Goal: Obtain resource: Download file/media

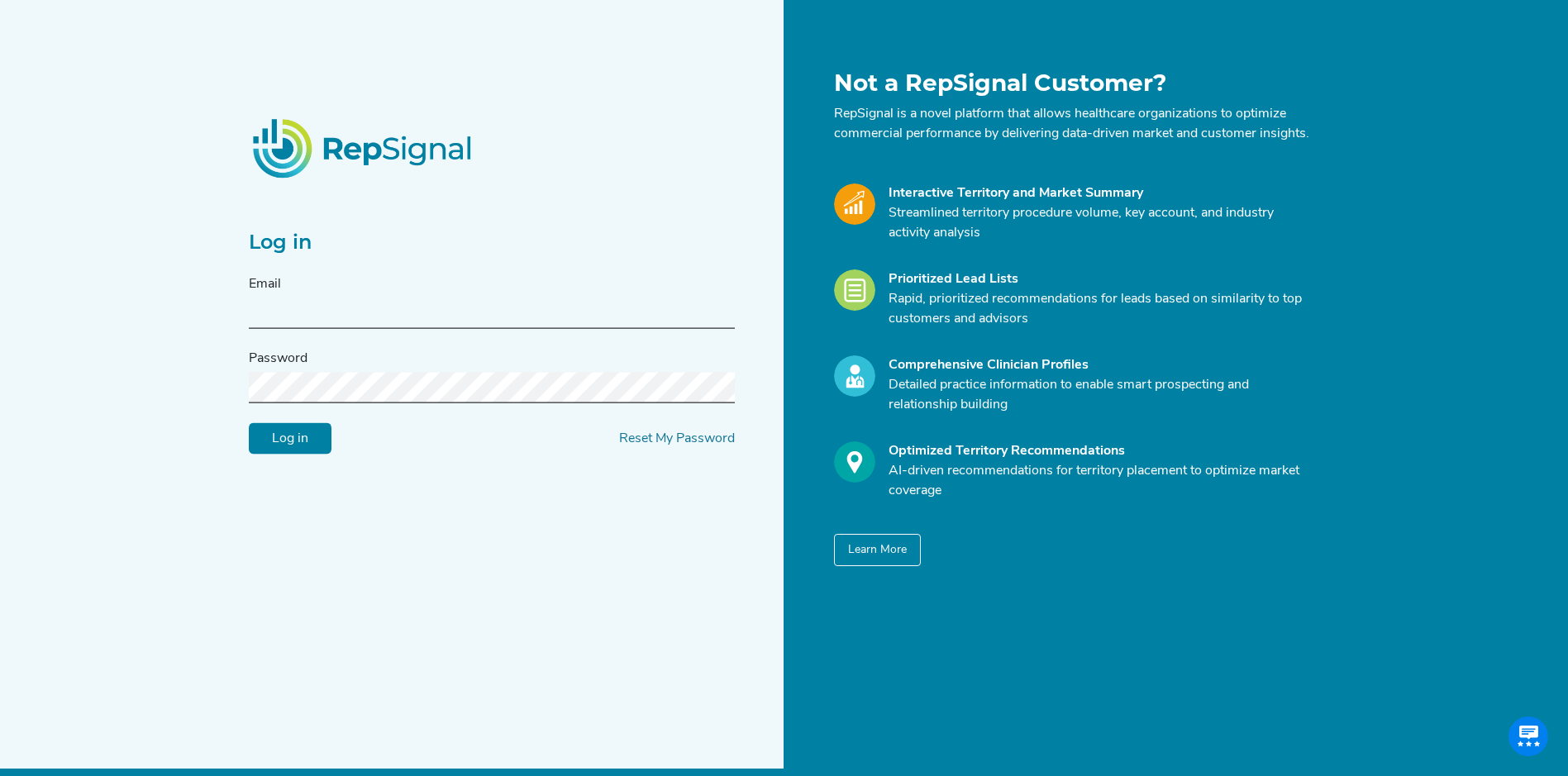
click at [537, 323] on input "text" at bounding box center [492, 313] width 486 height 31
click at [389, 325] on input "text" at bounding box center [492, 313] width 486 height 31
type input "[PERSON_NAME][EMAIL_ADDRESS][PERSON_NAME][DOMAIN_NAME]"
click at [249, 423] on input "Log in" at bounding box center [290, 439] width 83 height 32
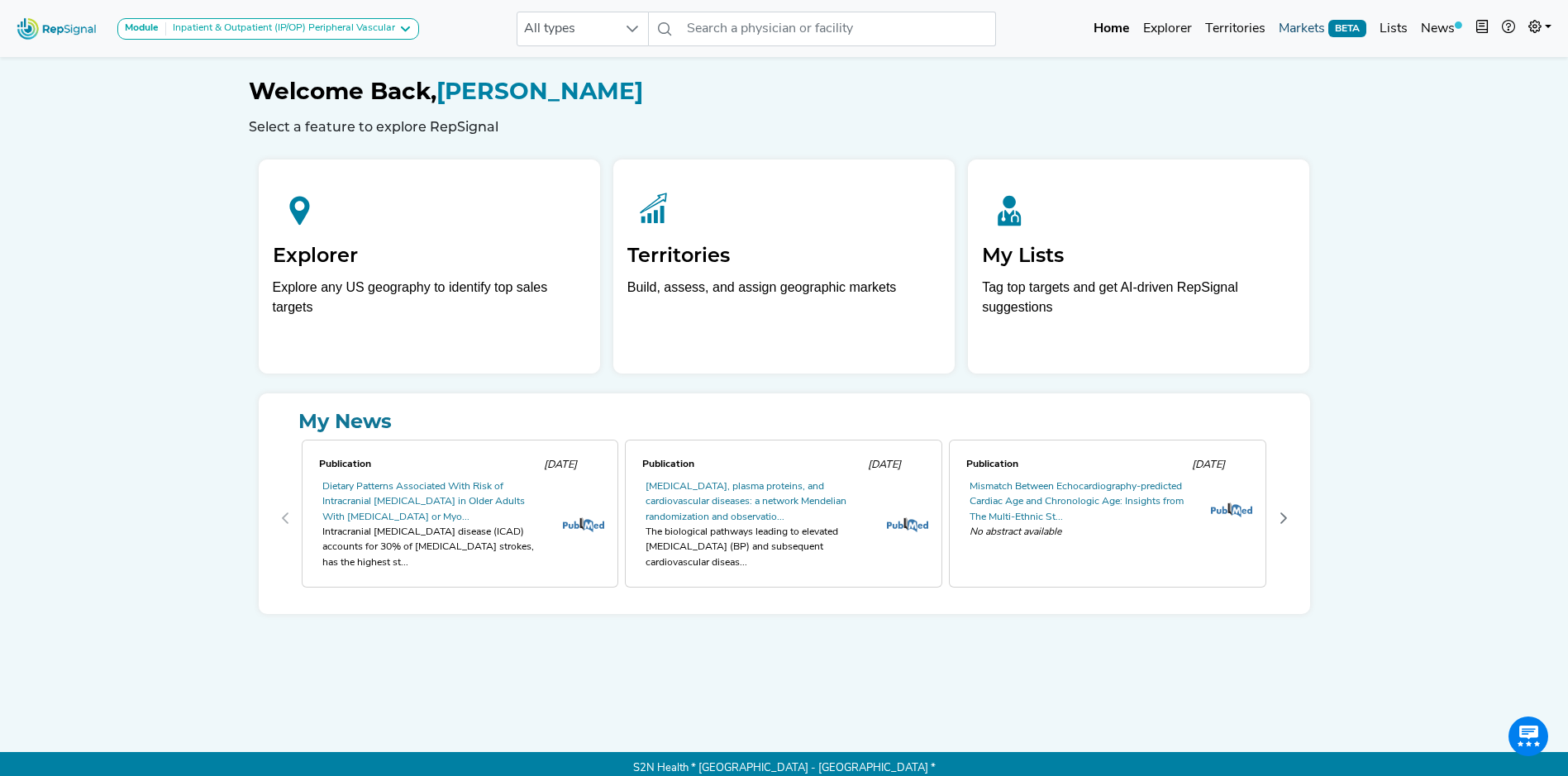
click at [1289, 25] on link "Markets BETA" at bounding box center [1322, 29] width 101 height 33
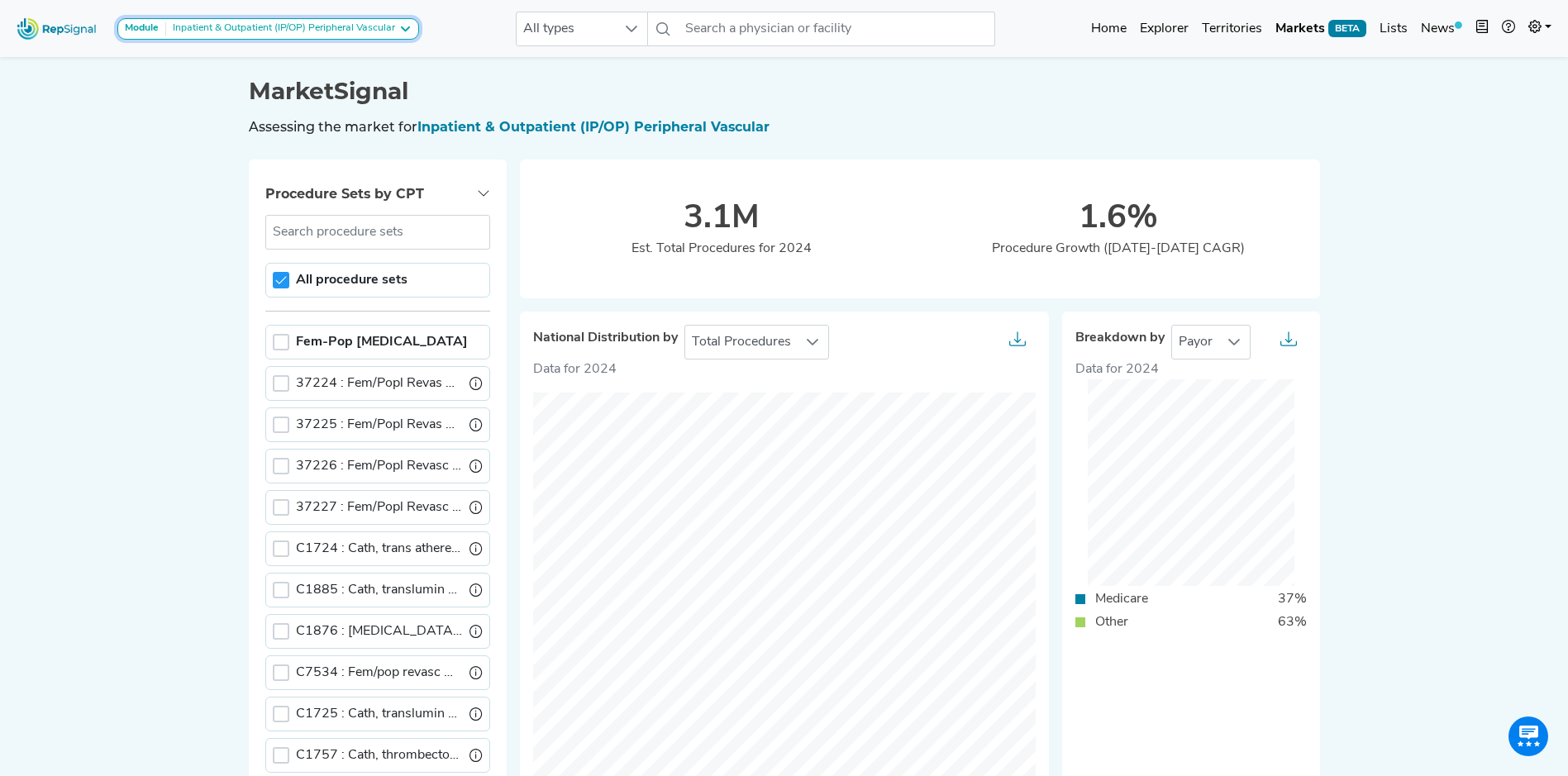
click at [404, 25] on icon at bounding box center [404, 29] width 14 height 14
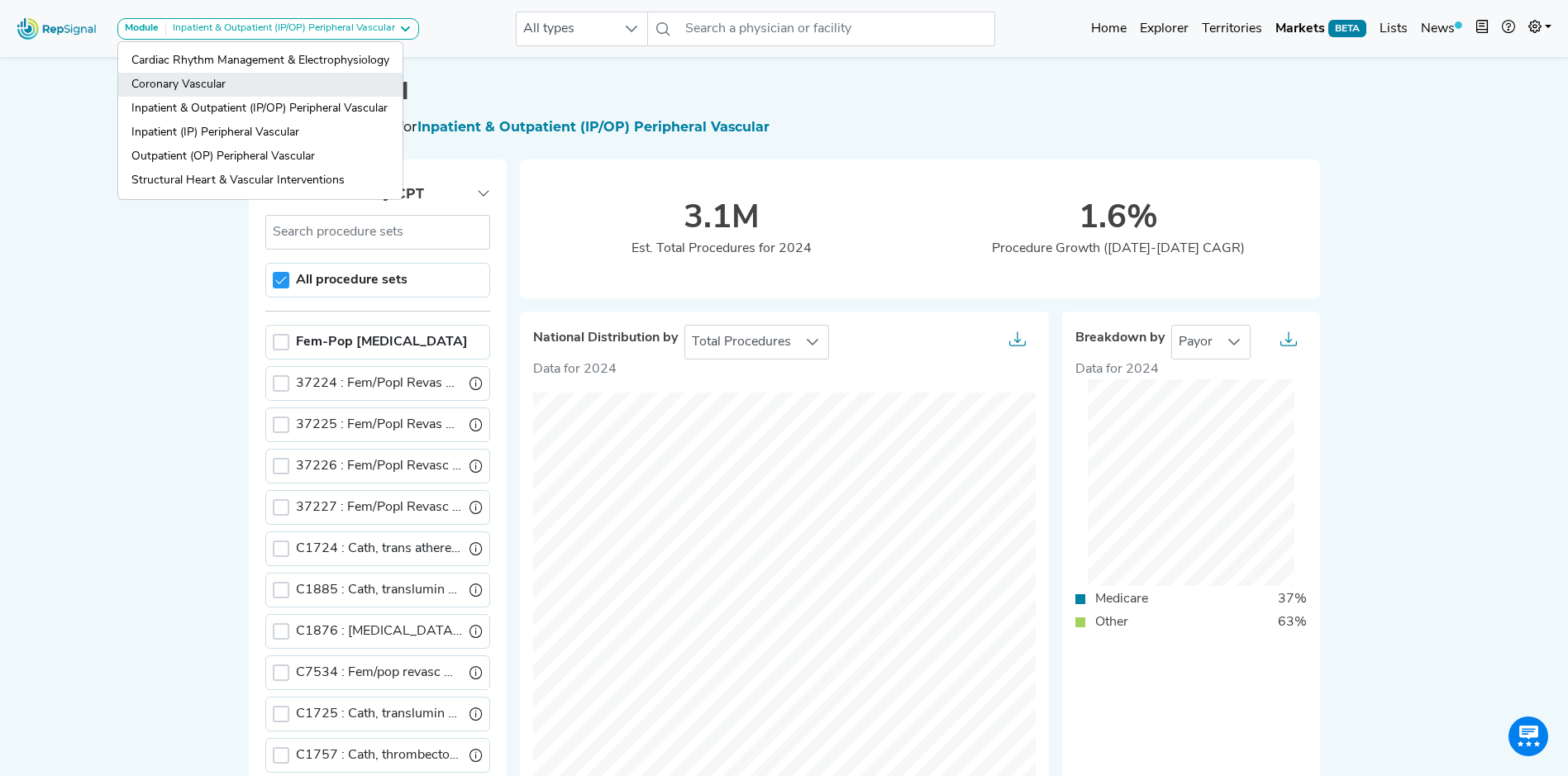
click at [205, 86] on link "Coronary Vascular" at bounding box center [260, 85] width 285 height 24
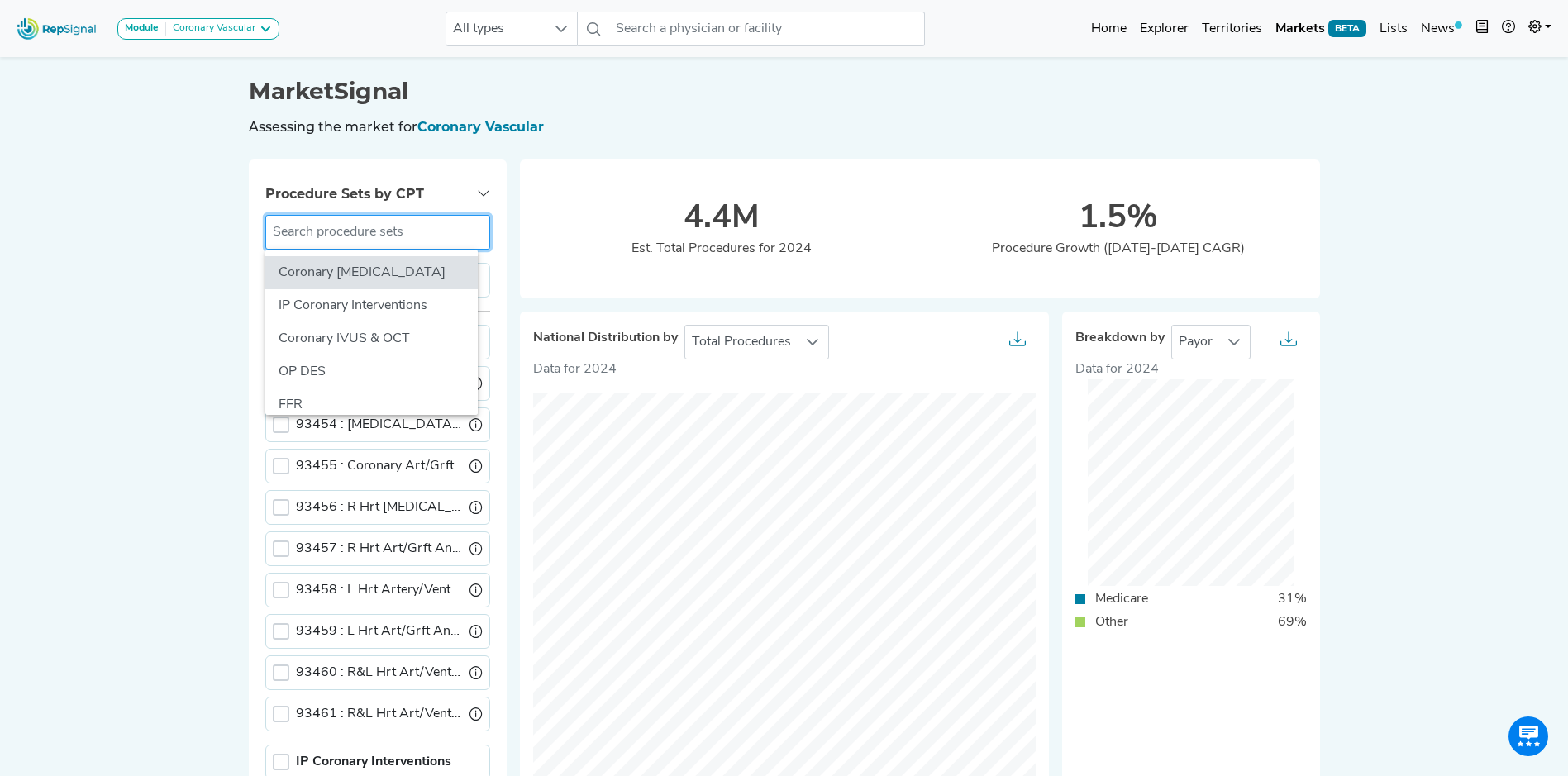
click at [388, 240] on input "text" at bounding box center [377, 232] width 225 height 35
click at [195, 387] on div "Module Coronary Vascular Cardiac Rhythm Management & Electrophysiology Coronary…" at bounding box center [784, 741] width 1568 height 1483
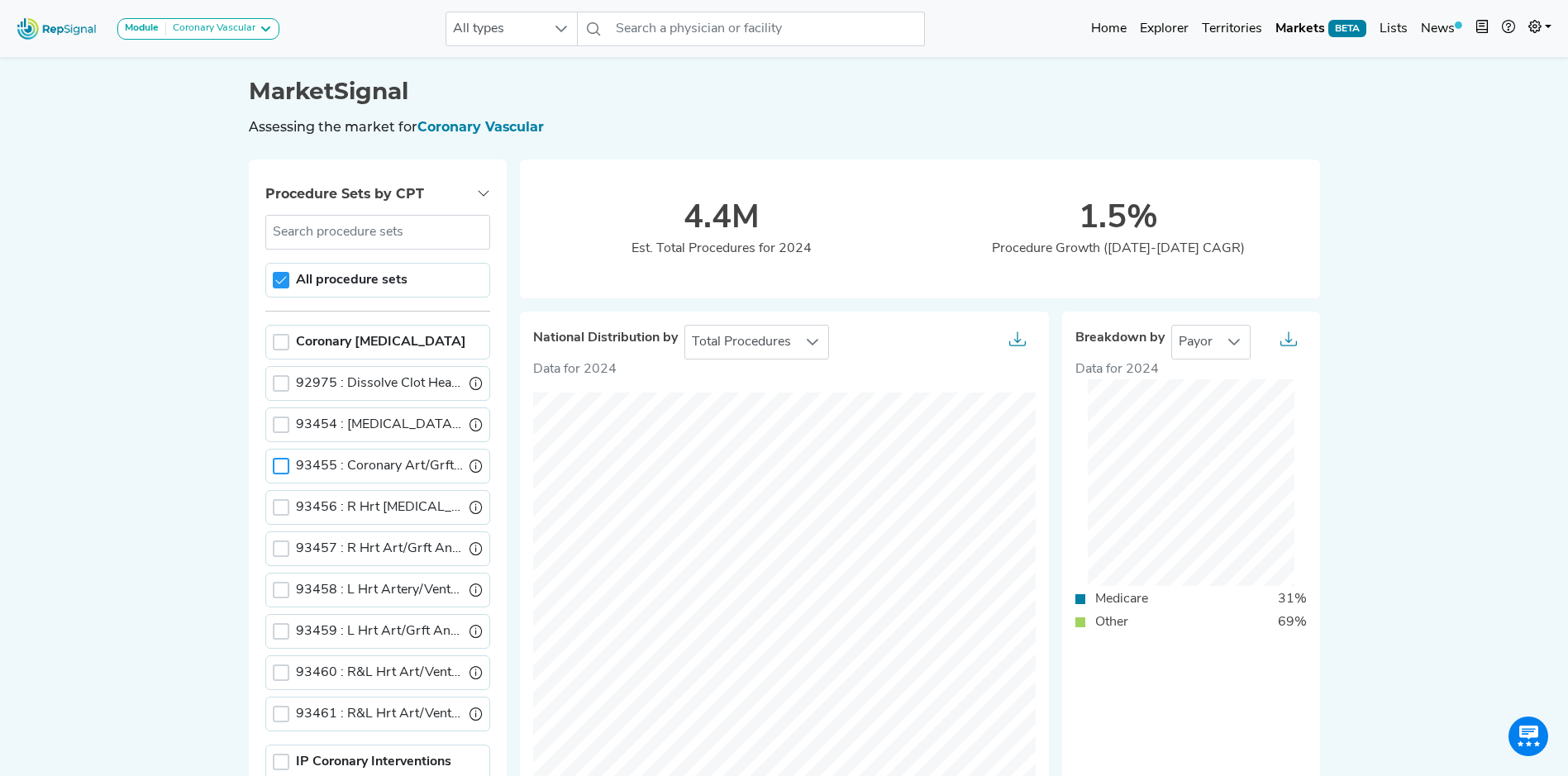
click at [281, 463] on div at bounding box center [281, 466] width 16 height 16
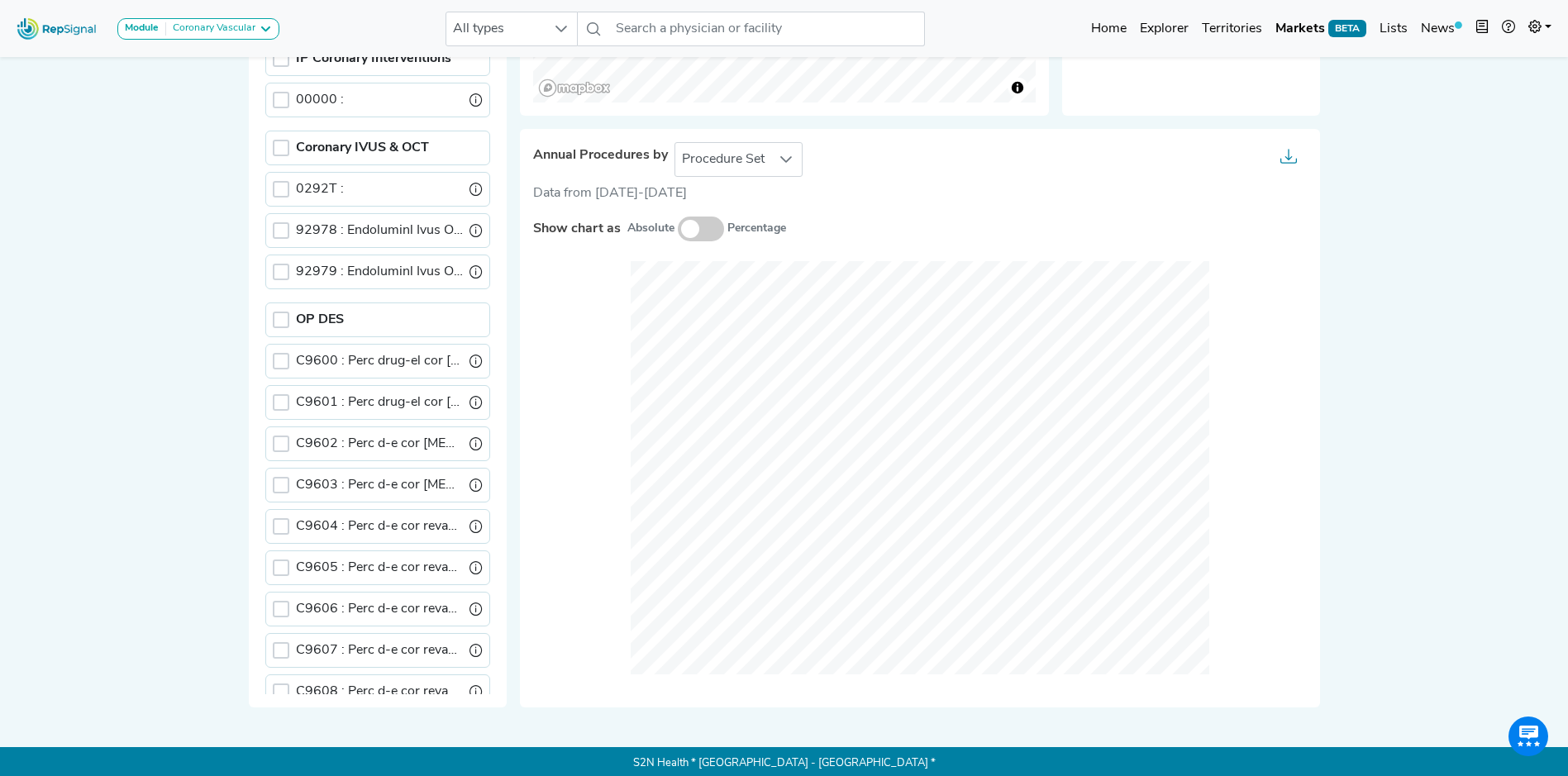
scroll to position [707, 0]
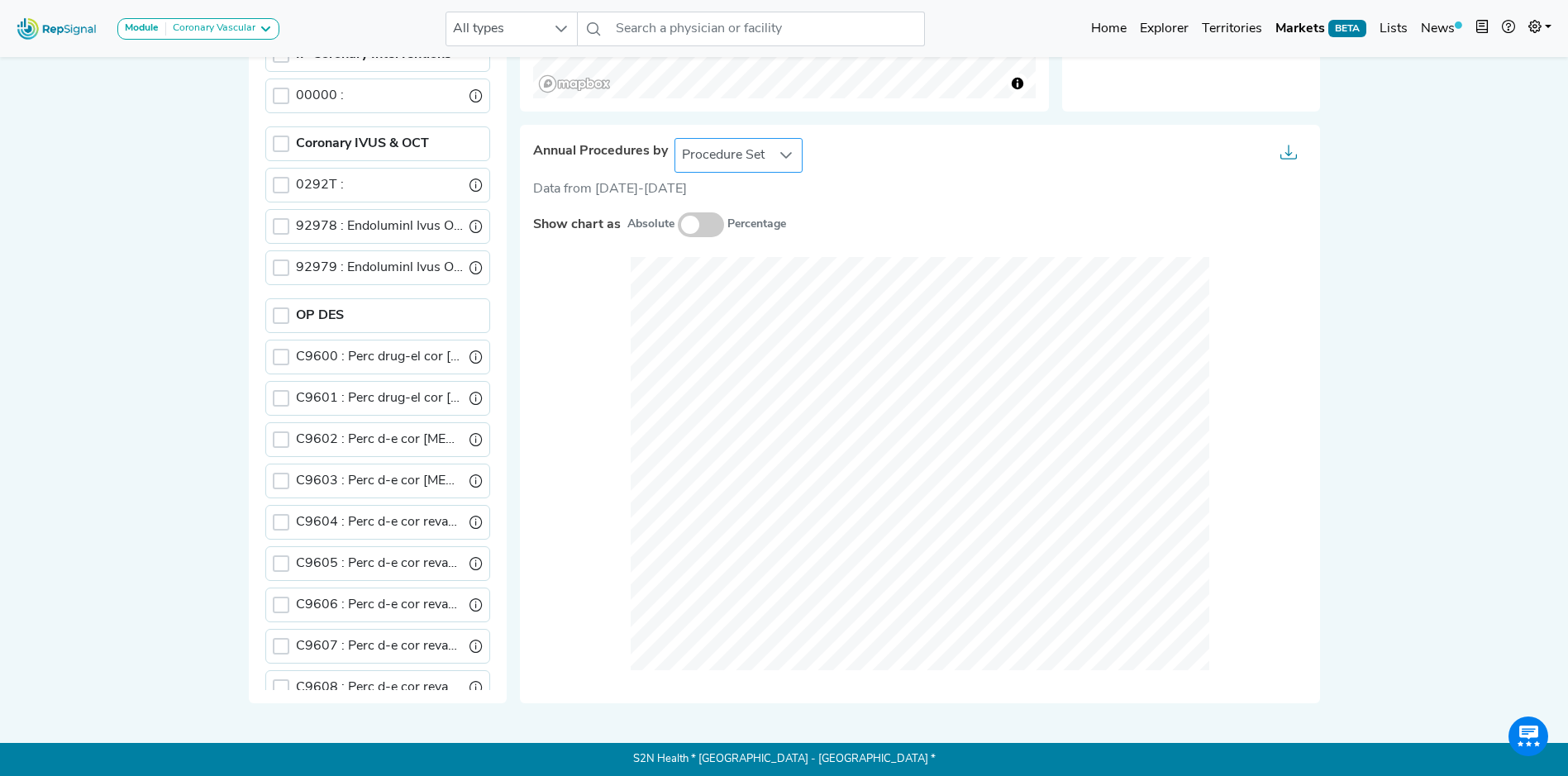
click at [787, 155] on icon at bounding box center [785, 155] width 14 height 14
click at [787, 155] on div at bounding box center [786, 155] width 32 height 33
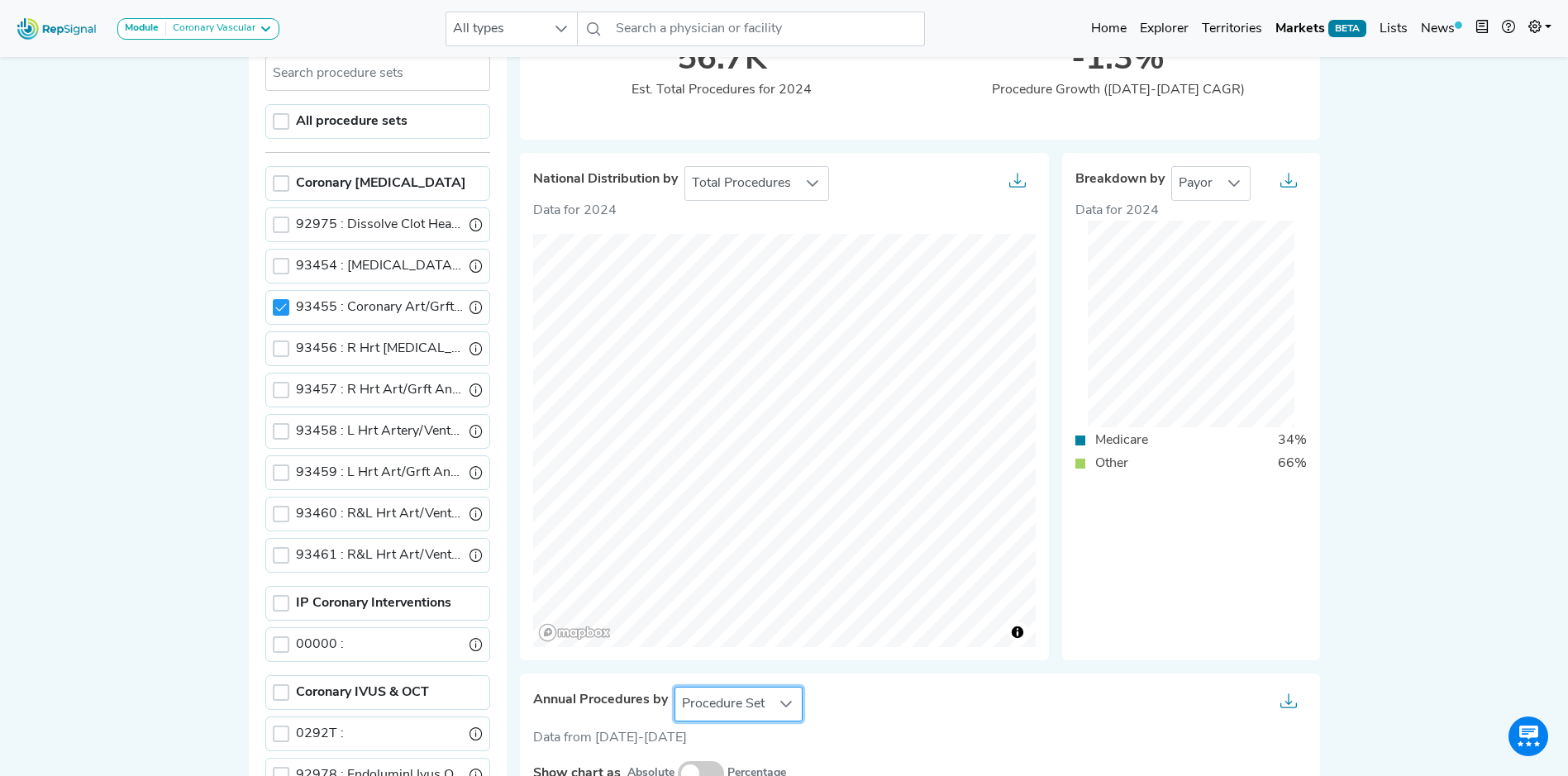
scroll to position [129, 13]
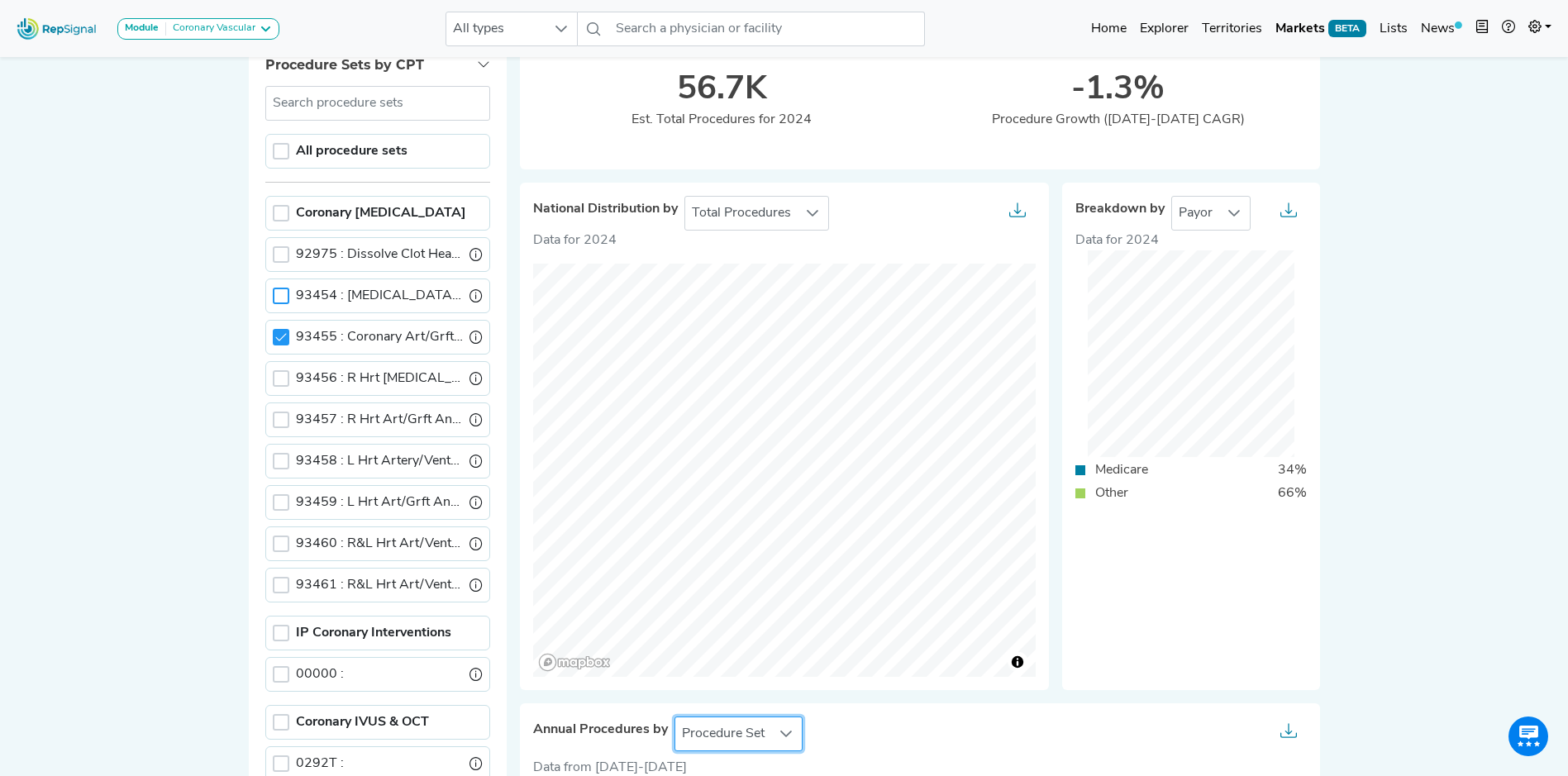
click at [273, 296] on div at bounding box center [281, 295] width 16 height 16
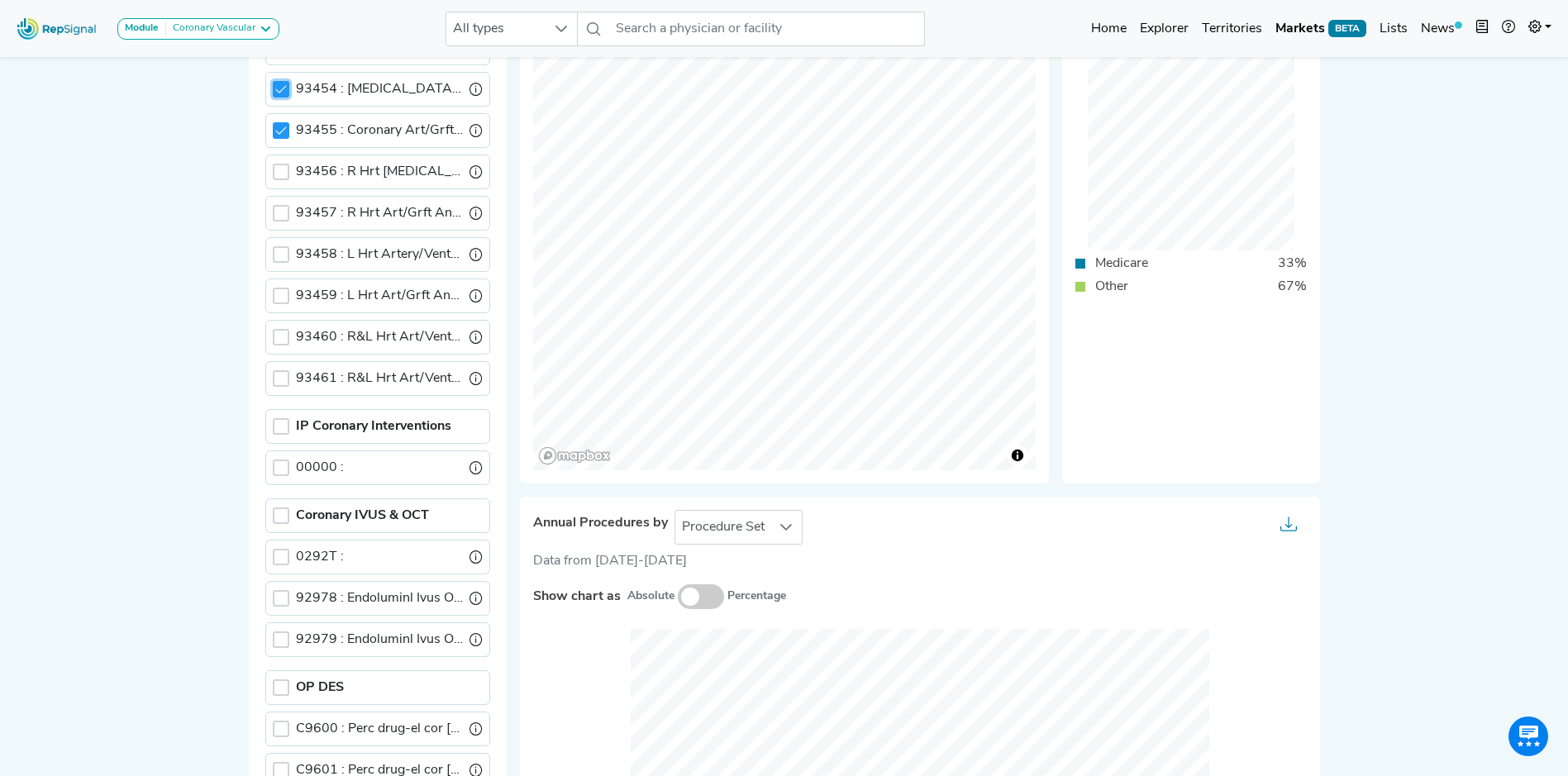
scroll to position [294, 13]
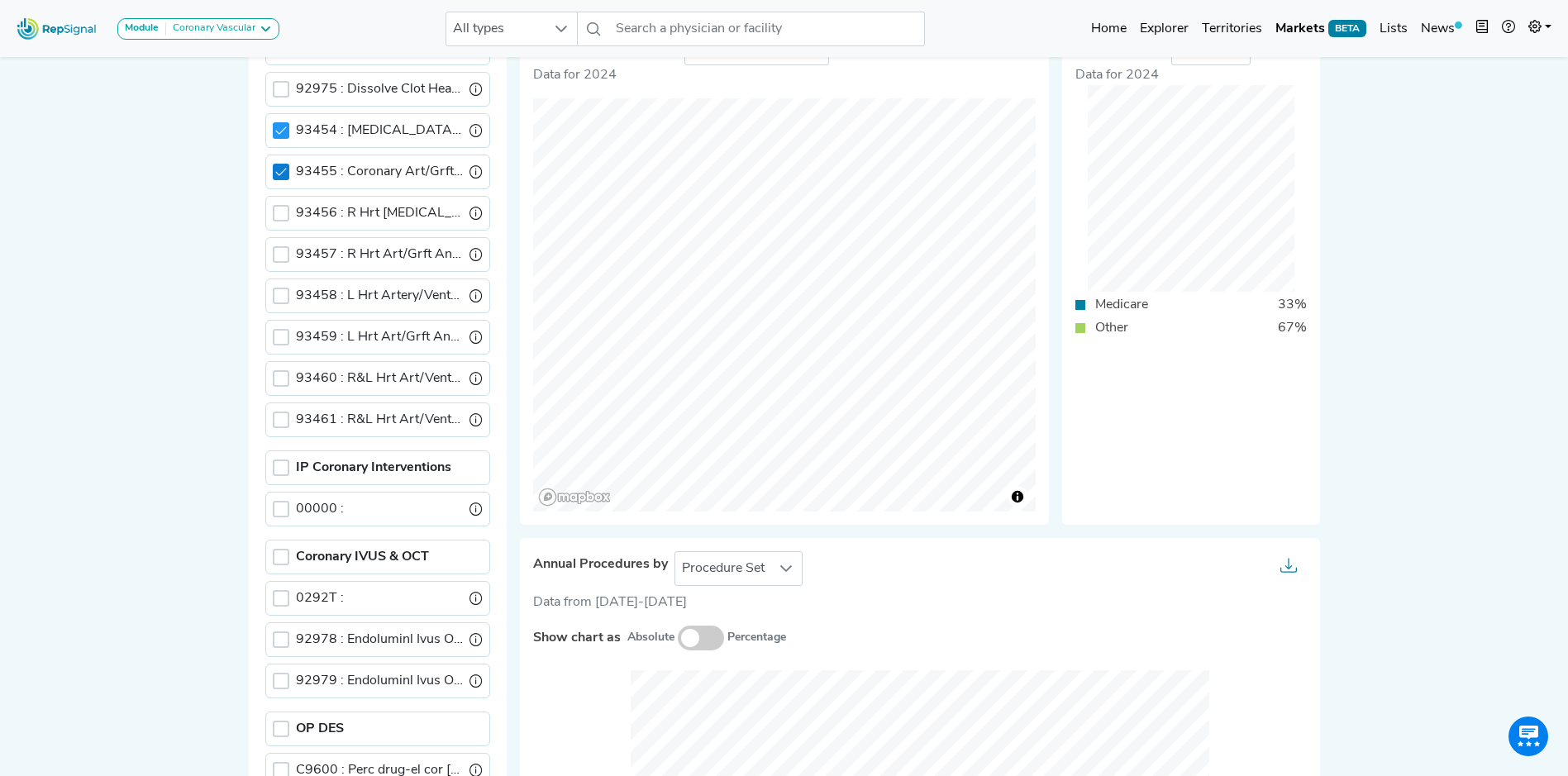
click at [275, 172] on icon at bounding box center [281, 172] width 12 height 12
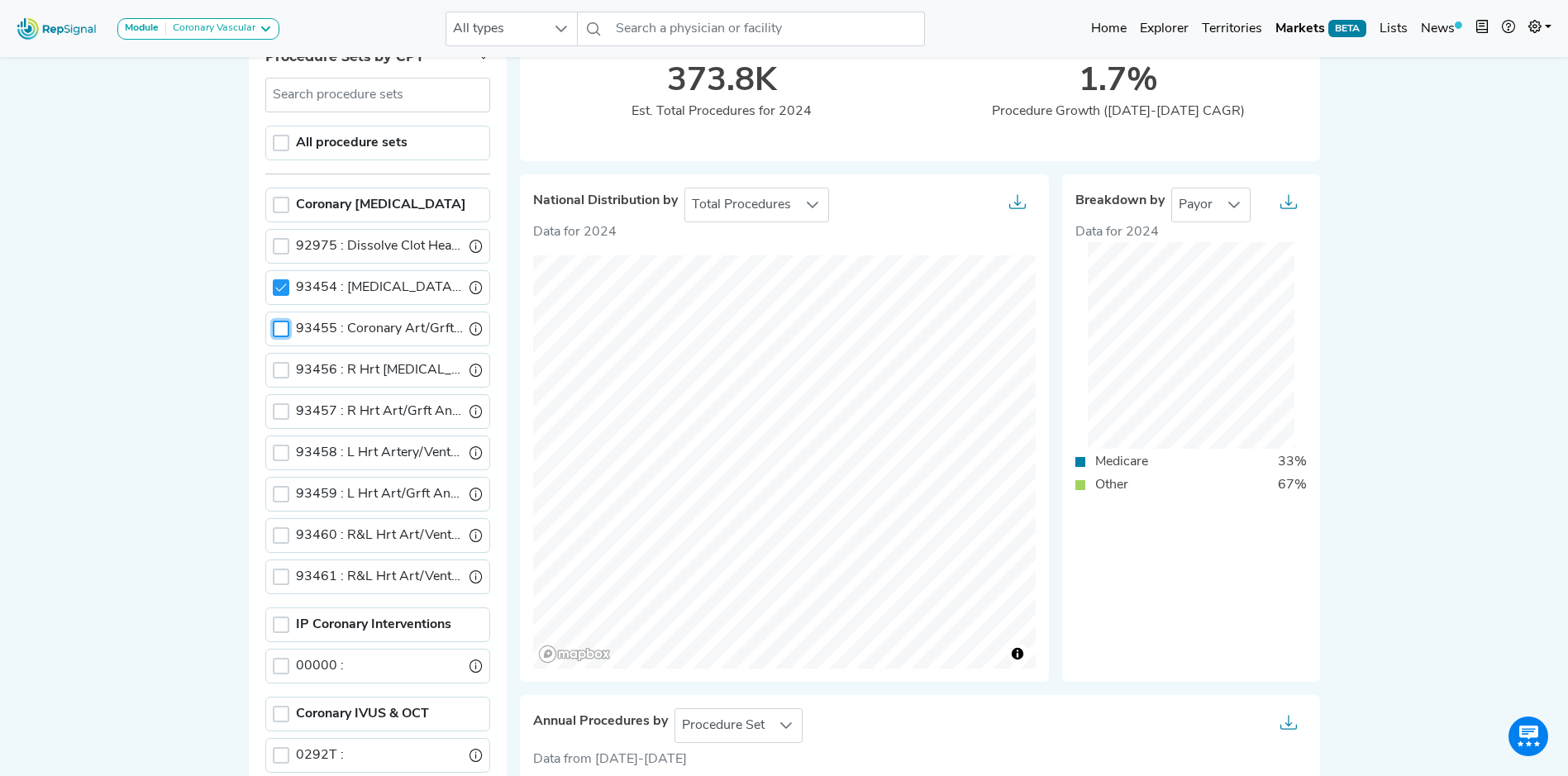
scroll to position [129, 13]
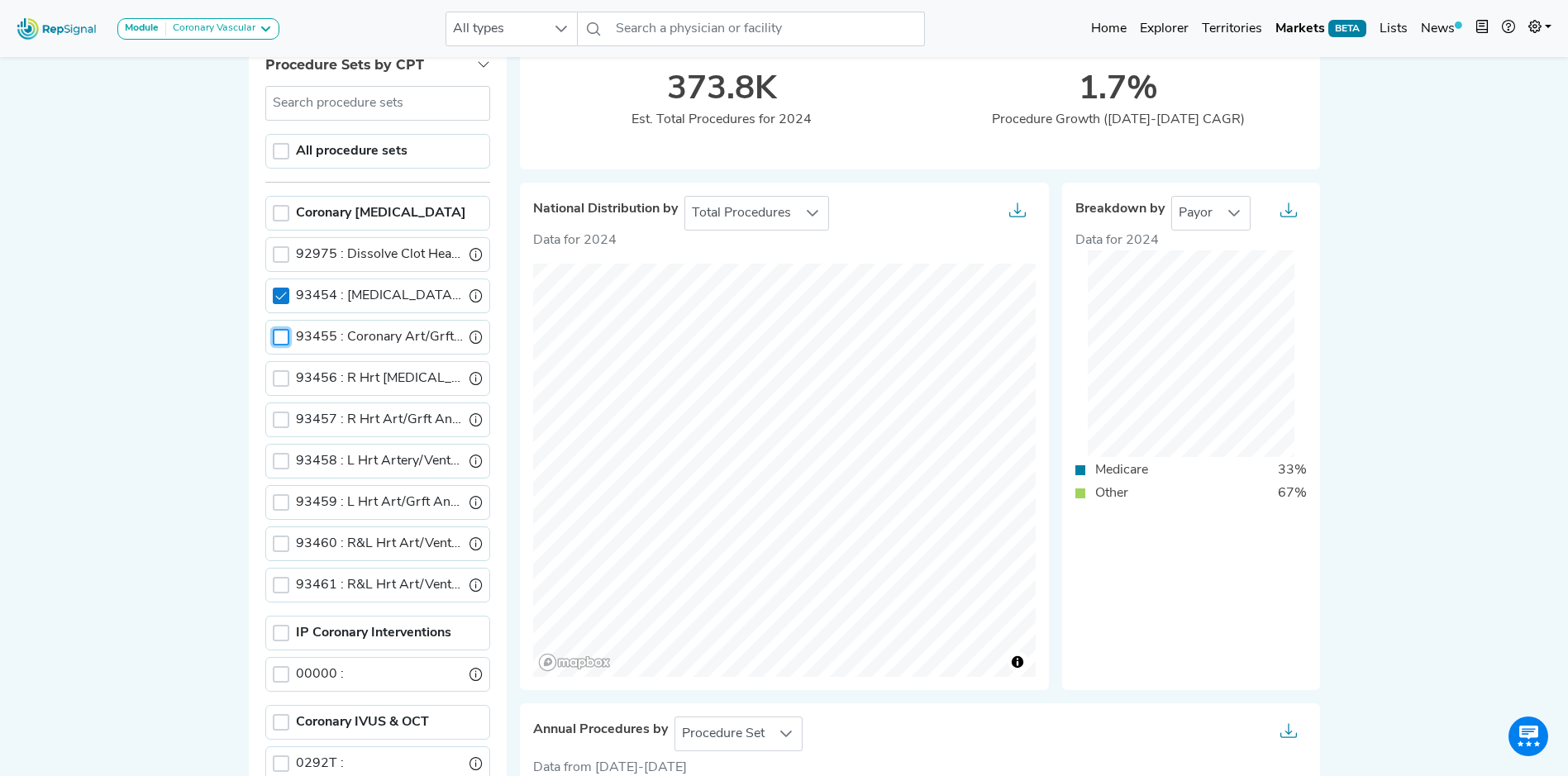
click at [275, 296] on icon at bounding box center [281, 295] width 12 height 12
click at [273, 338] on div at bounding box center [281, 337] width 16 height 16
click at [275, 338] on icon at bounding box center [281, 337] width 12 height 12
click at [273, 375] on div at bounding box center [281, 378] width 16 height 16
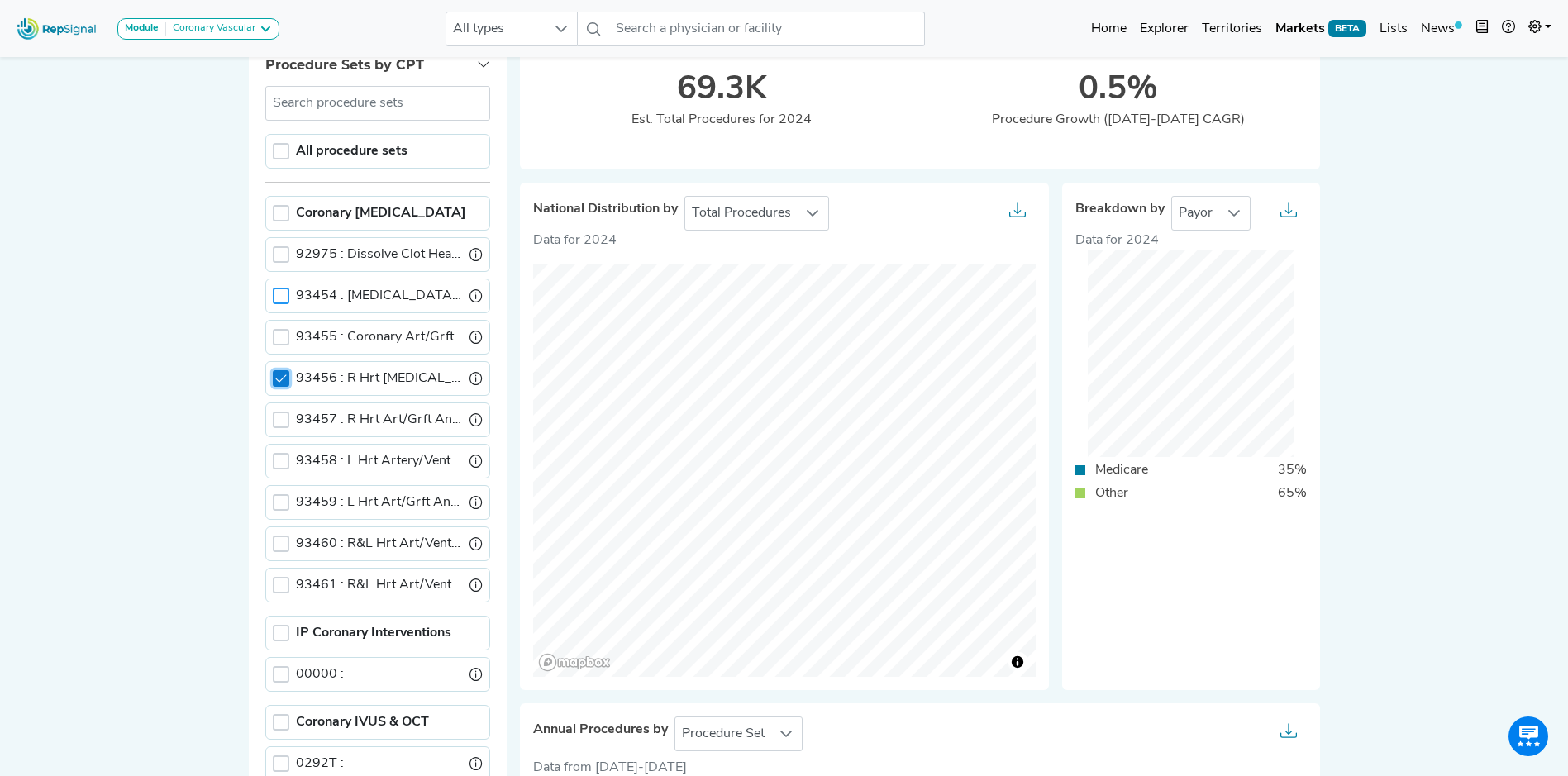
click at [275, 375] on icon at bounding box center [281, 378] width 12 height 12
click at [273, 418] on div at bounding box center [281, 420] width 16 height 16
click at [273, 381] on div at bounding box center [281, 378] width 16 height 16
click at [273, 343] on div at bounding box center [281, 337] width 16 height 16
click at [273, 294] on div at bounding box center [281, 295] width 16 height 16
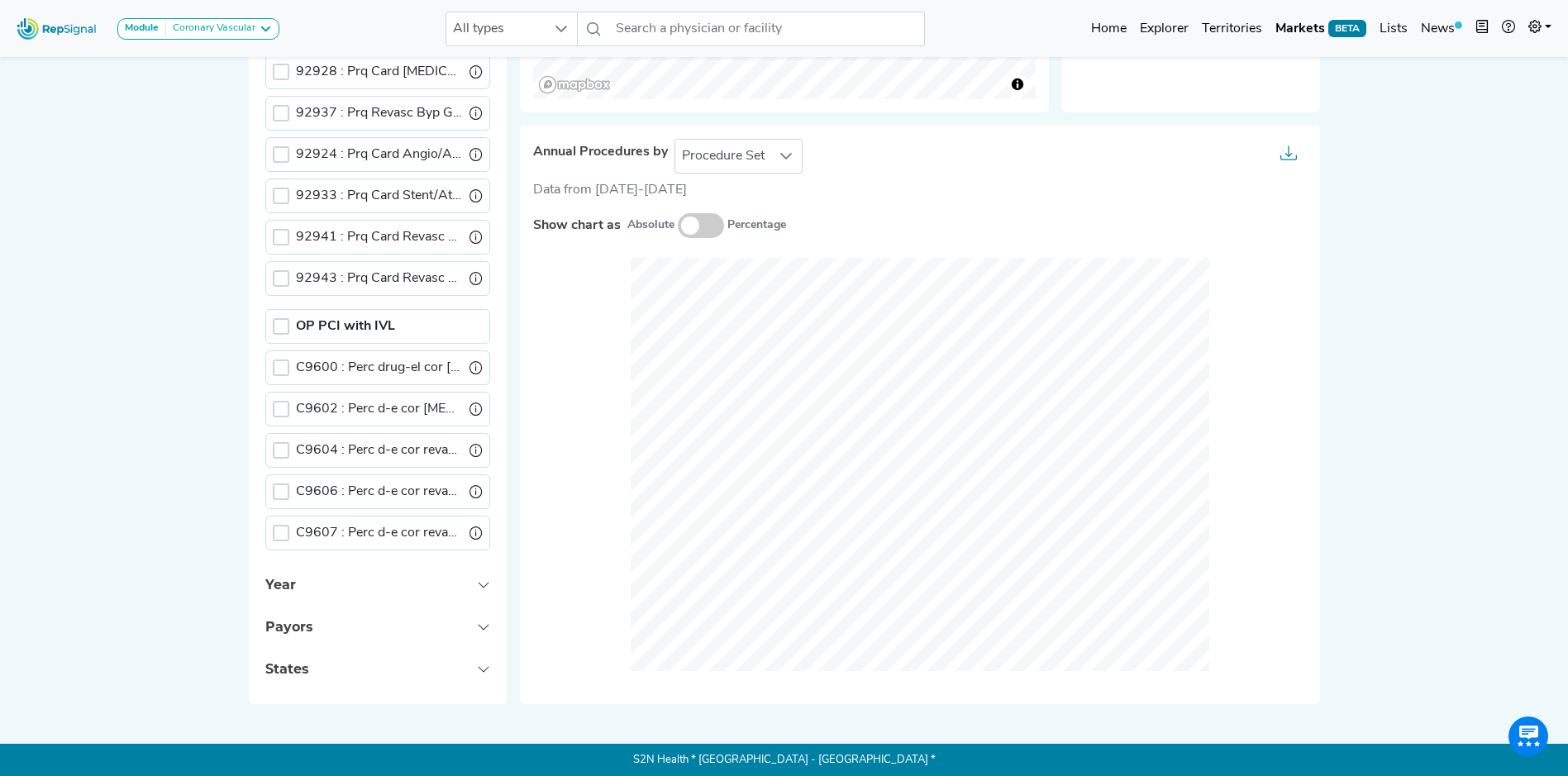
scroll to position [707, 13]
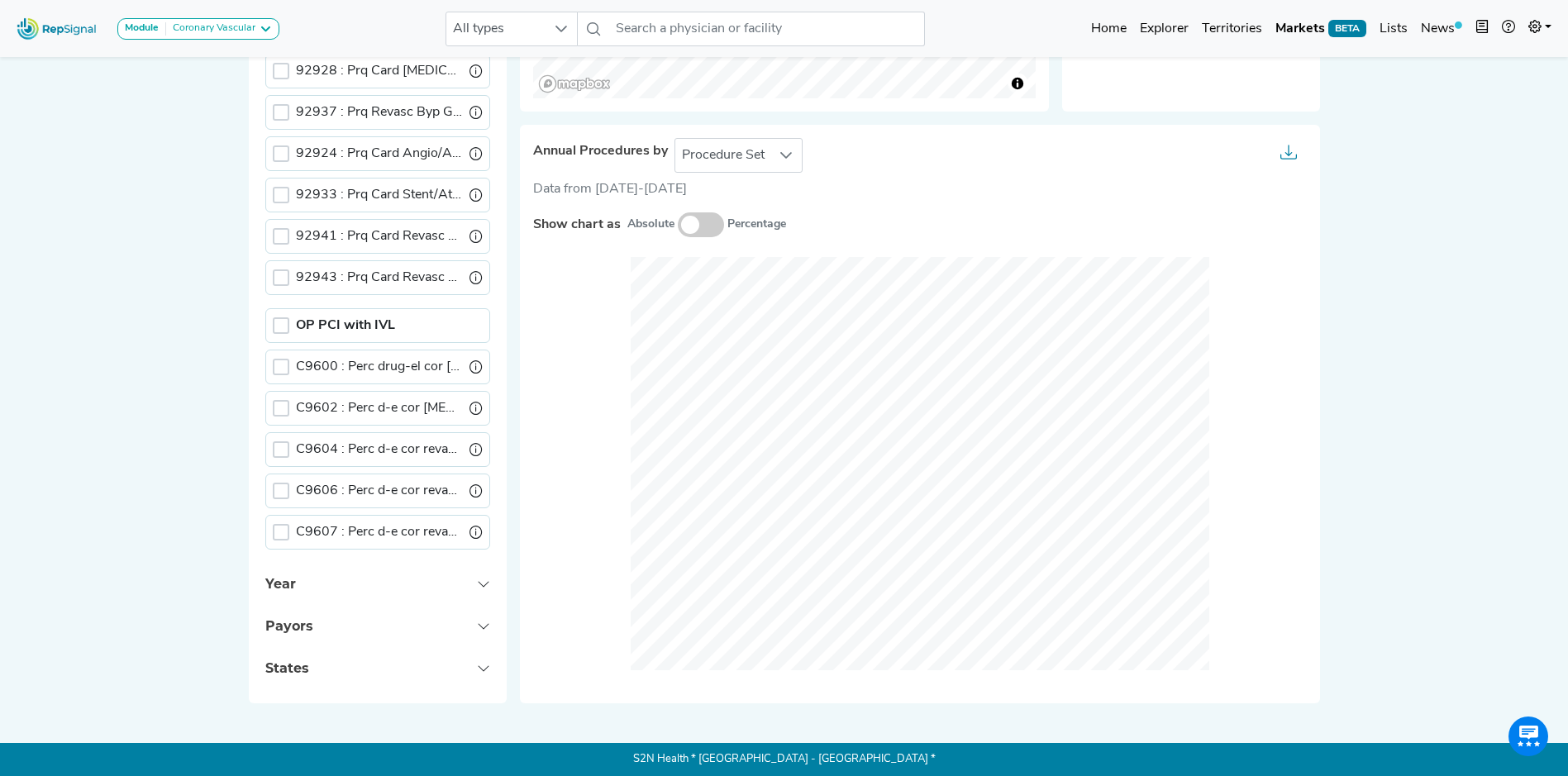
click at [1280, 159] on icon "button" at bounding box center [1288, 155] width 16 height 5
click at [1303, 235] on span "CSV" at bounding box center [1316, 231] width 26 height 14
click at [779, 150] on icon at bounding box center [785, 155] width 14 height 14
click at [779, 154] on icon at bounding box center [785, 155] width 14 height 14
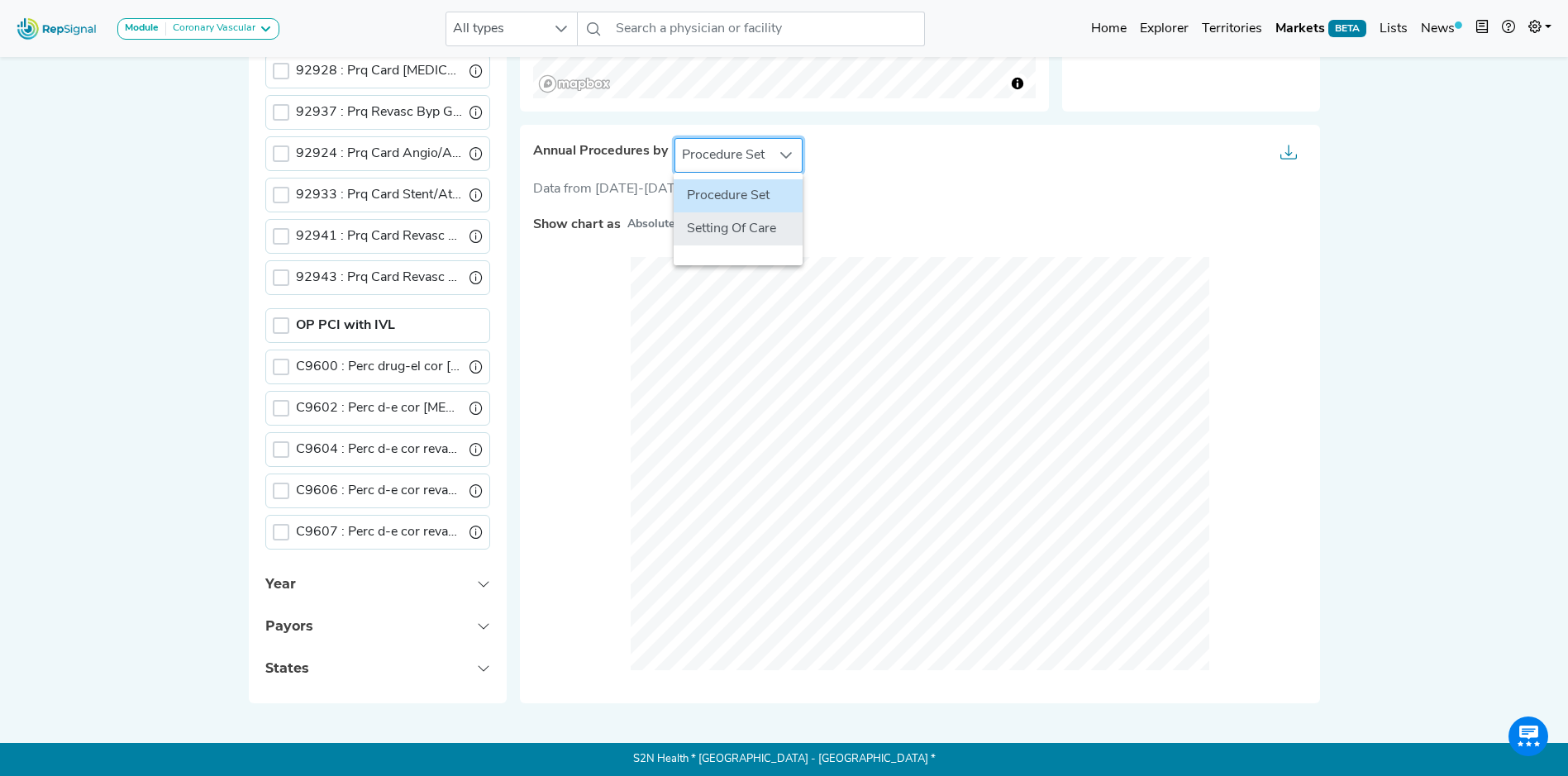
click at [733, 226] on li "Setting Of Care" at bounding box center [738, 229] width 129 height 33
click at [697, 226] on span at bounding box center [701, 224] width 46 height 25
click at [678, 225] on input "checkbox" at bounding box center [678, 225] width 0 height 0
click at [680, 224] on span at bounding box center [701, 224] width 46 height 25
click at [678, 225] on input "checkbox" at bounding box center [678, 225] width 0 height 0
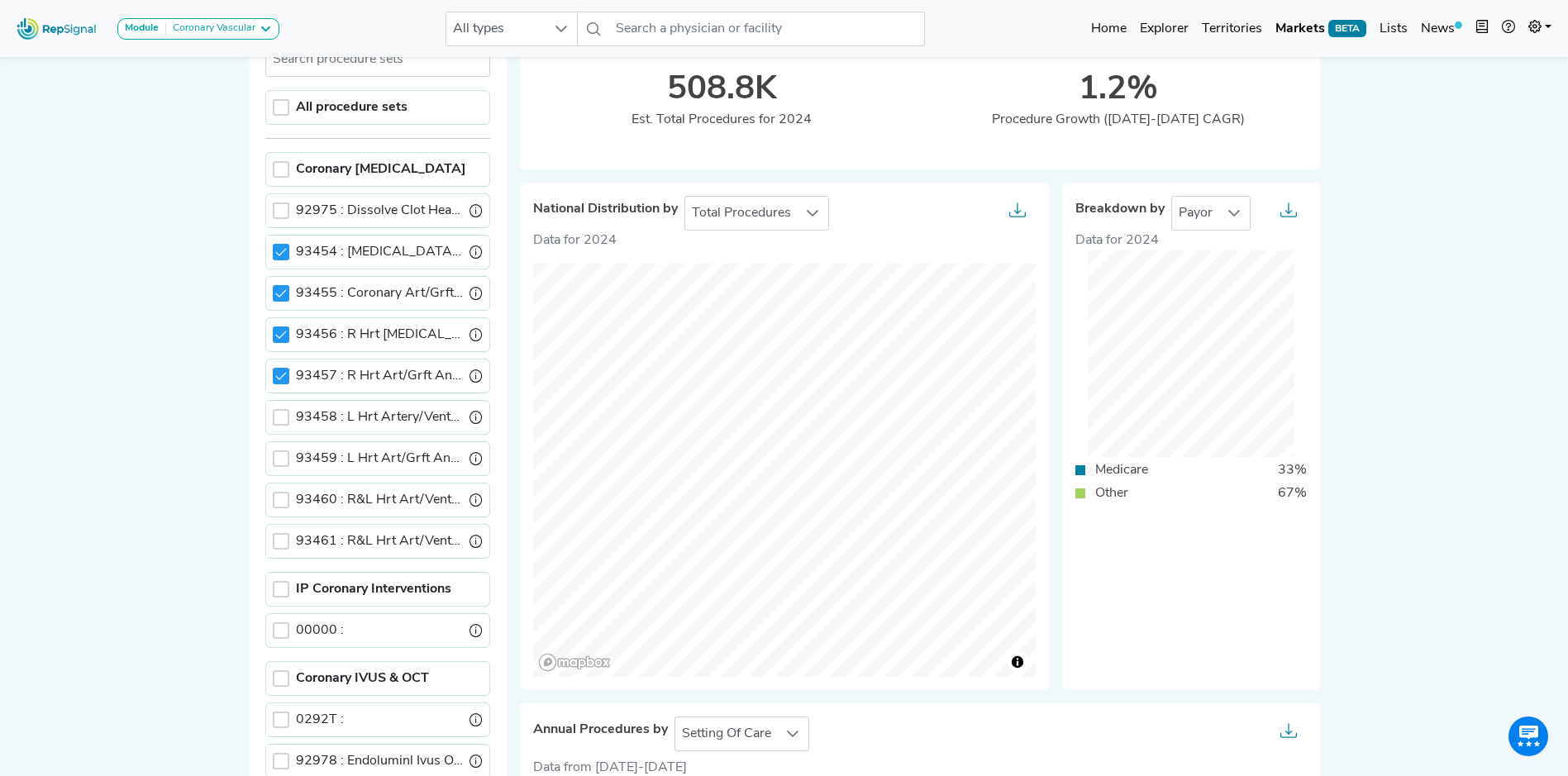
scroll to position [40, 0]
click at [275, 254] on icon at bounding box center [281, 256] width 12 height 12
click at [275, 337] on icon at bounding box center [281, 338] width 12 height 12
click at [275, 380] on icon at bounding box center [281, 380] width 12 height 12
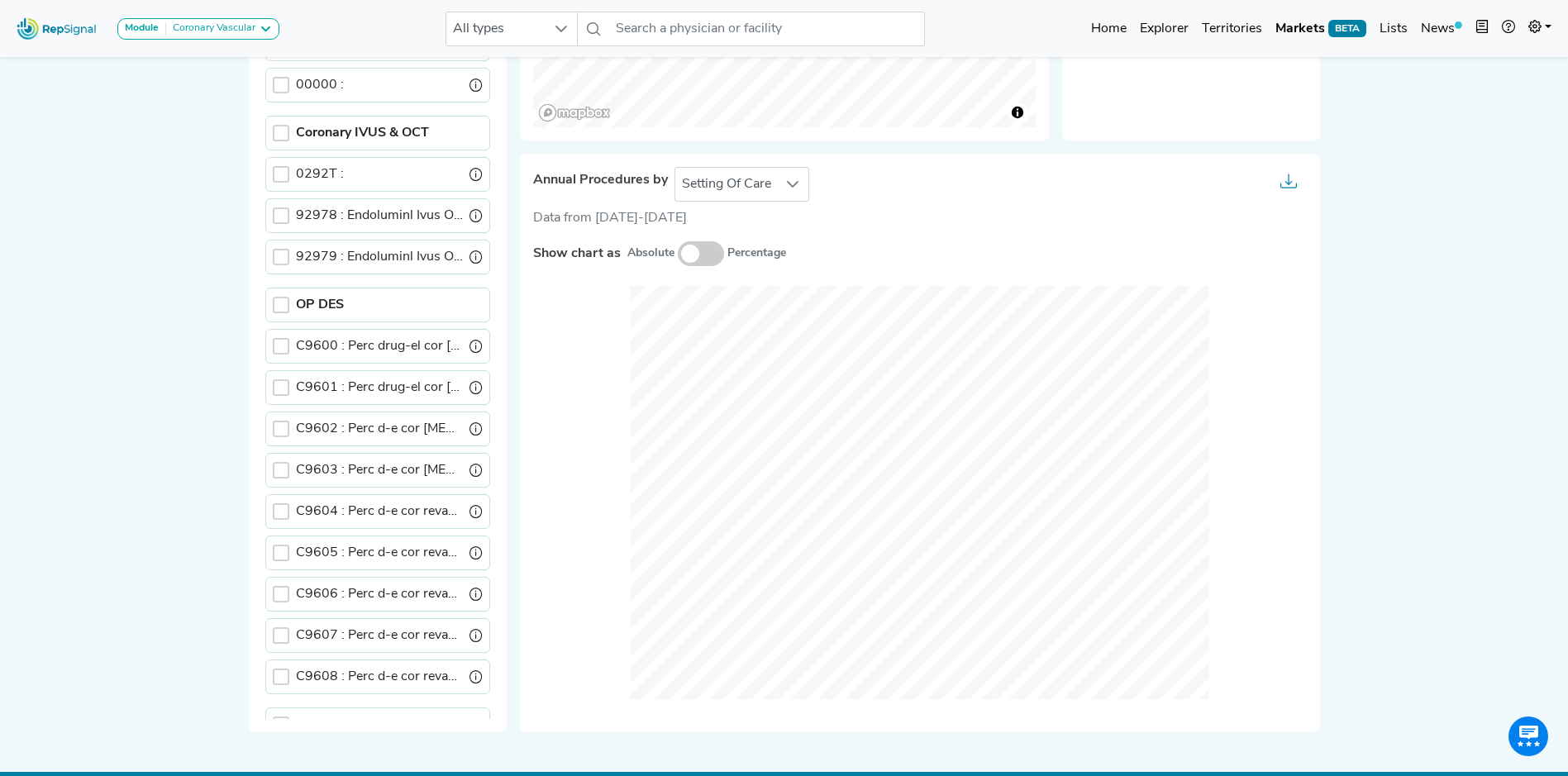
scroll to position [707, 13]
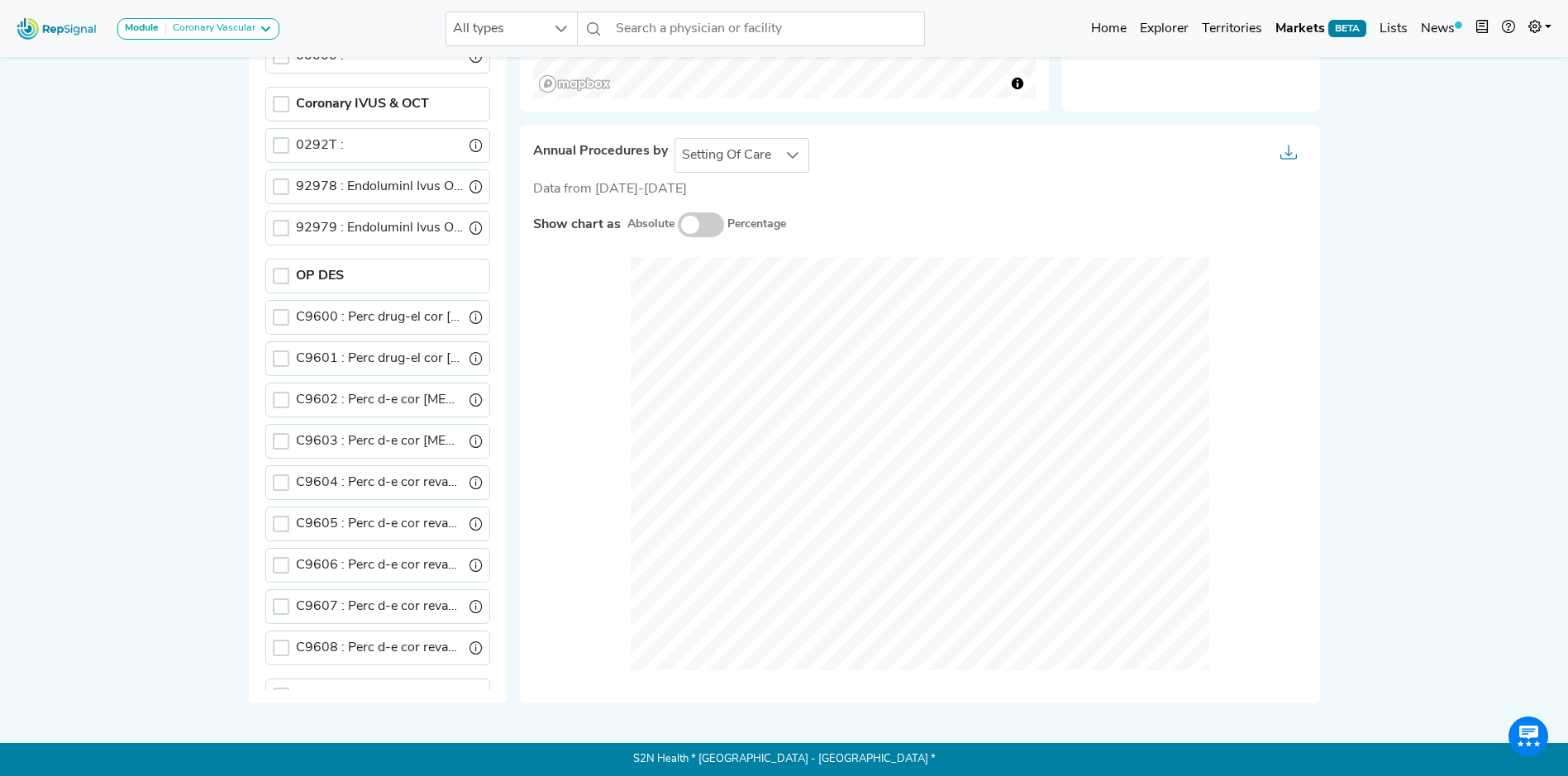
click at [1284, 153] on icon "button" at bounding box center [1288, 150] width 7 height 12
click at [1303, 233] on span "CSV" at bounding box center [1316, 231] width 26 height 14
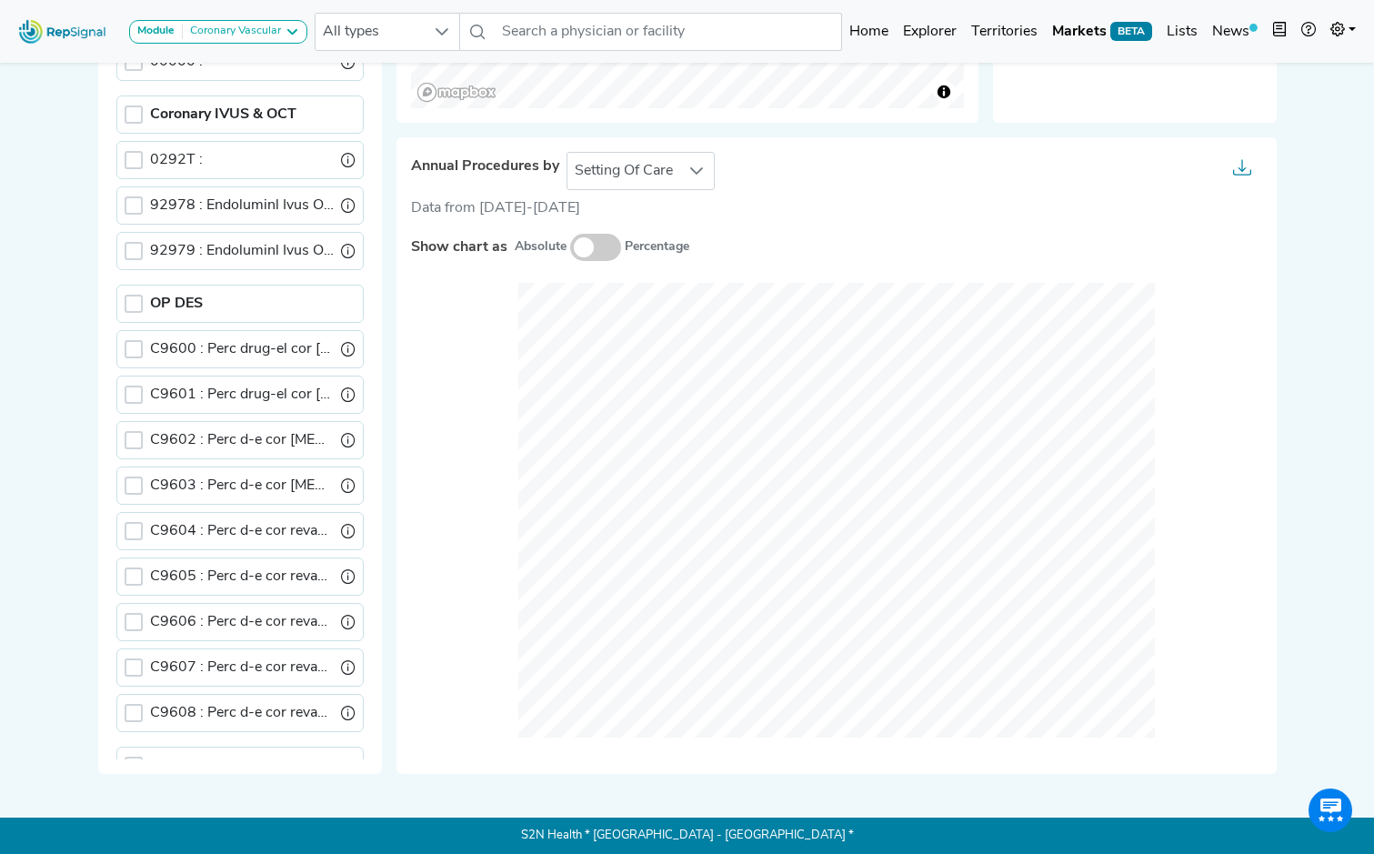
click at [1274, 247] on div "Module Coronary Vascular Cardiac Rhythm Management & Electrophysiology Coronary…" at bounding box center [687, 38] width 1374 height 1632
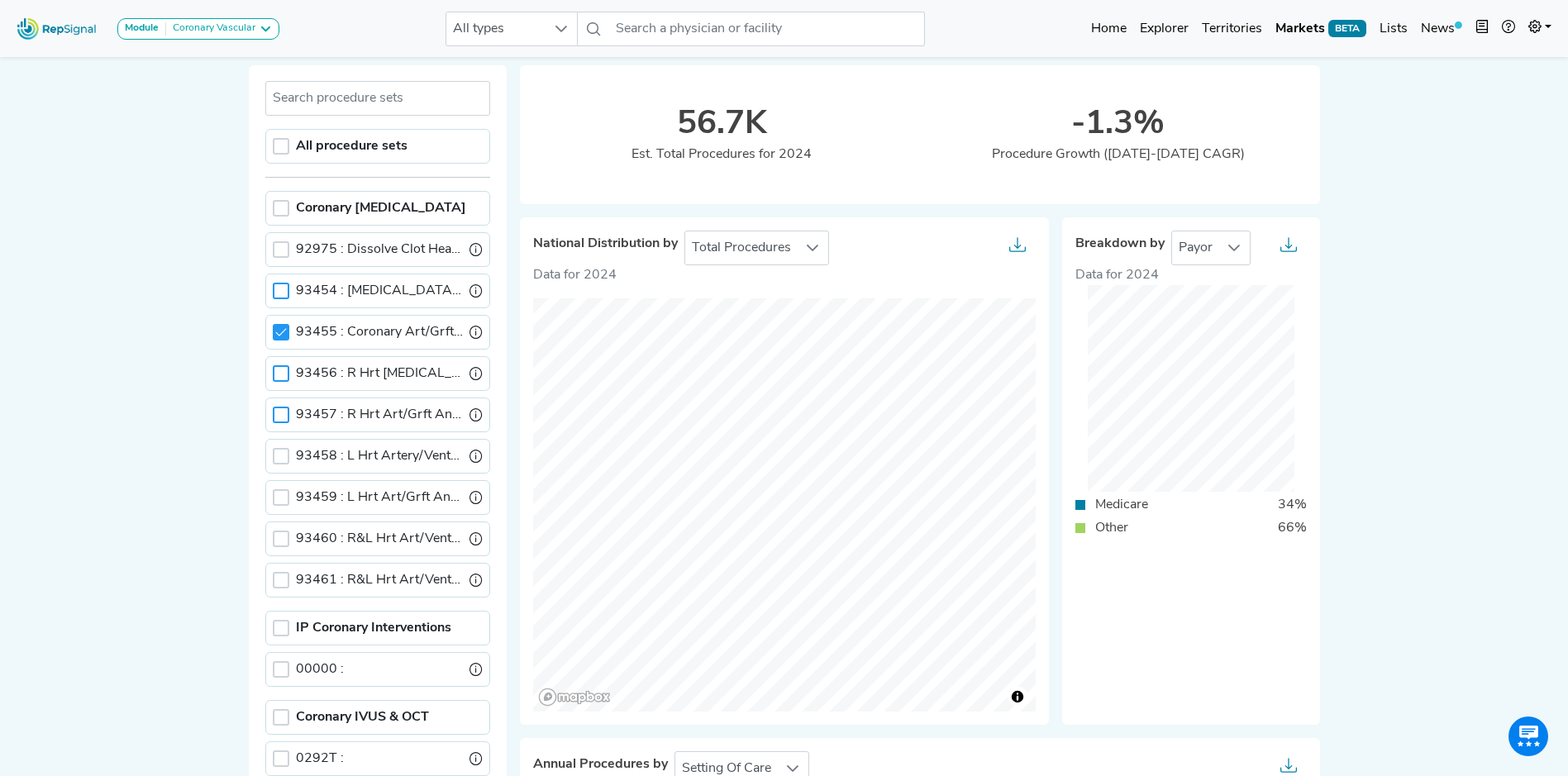
scroll to position [46, 13]
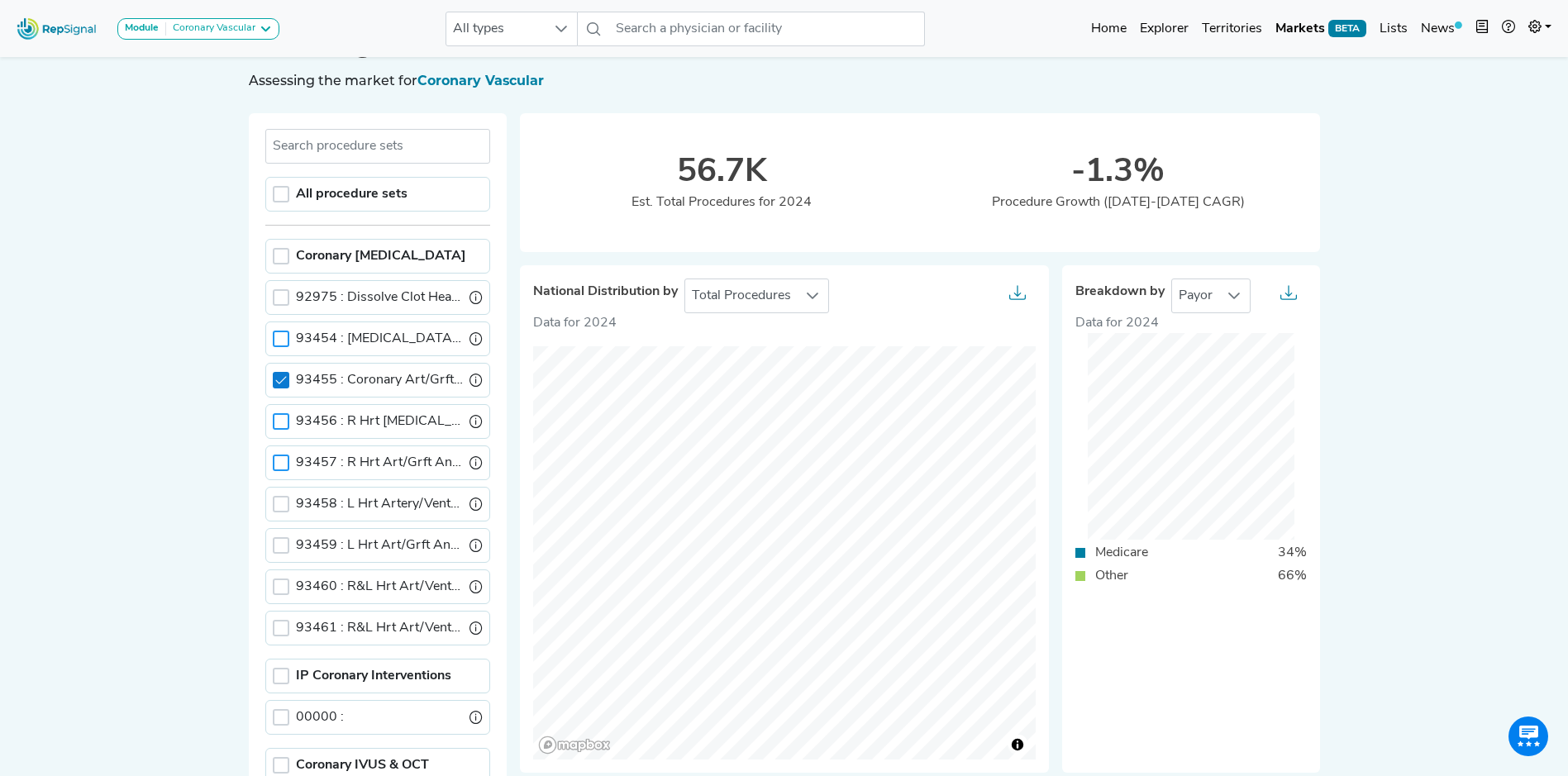
click at [275, 378] on icon at bounding box center [281, 380] width 12 height 12
drag, startPoint x: 267, startPoint y: 380, endPoint x: 317, endPoint y: 388, distance: 50.6
click at [273, 380] on div at bounding box center [281, 380] width 16 height 16
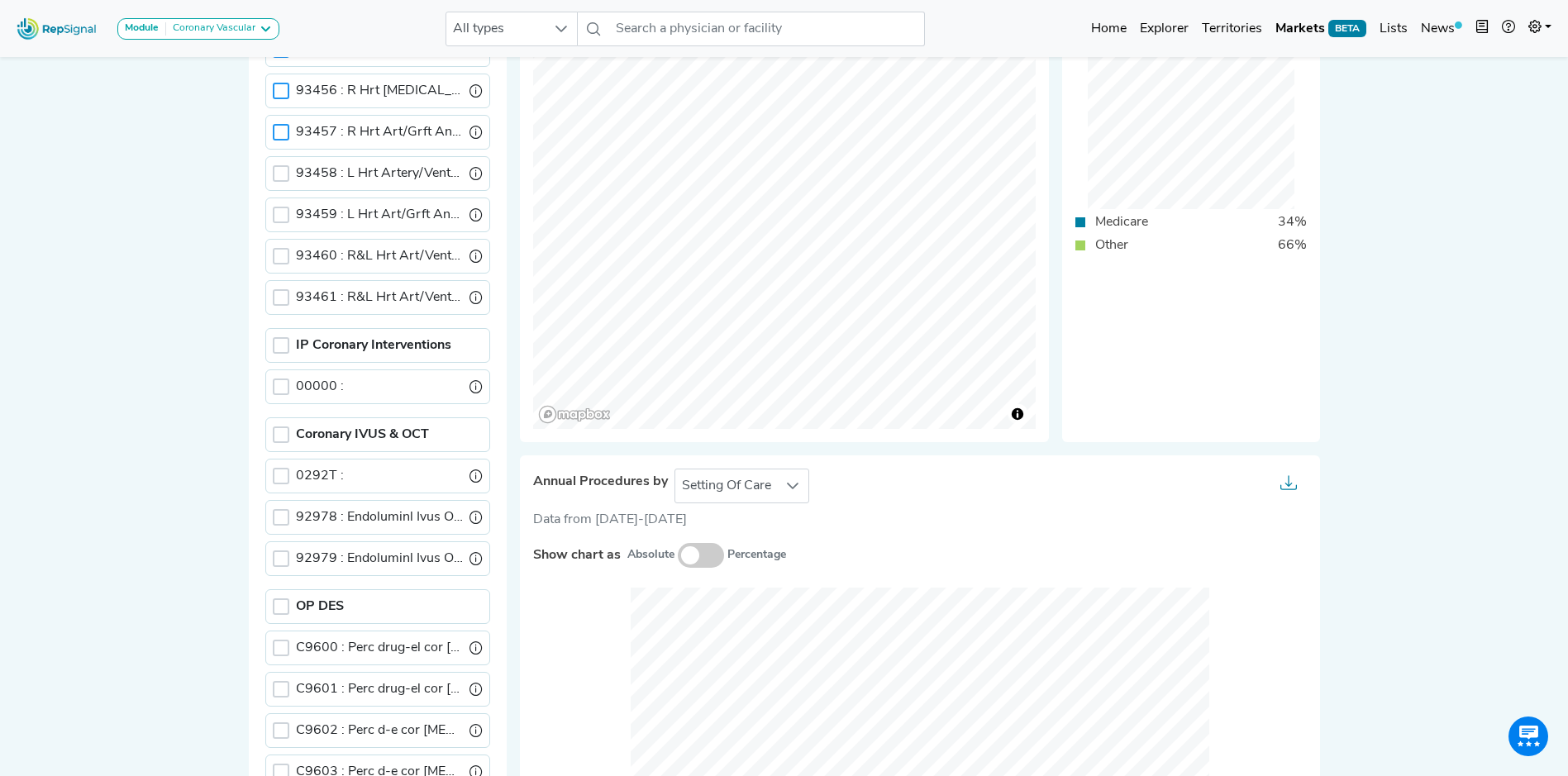
scroll to position [129, 13]
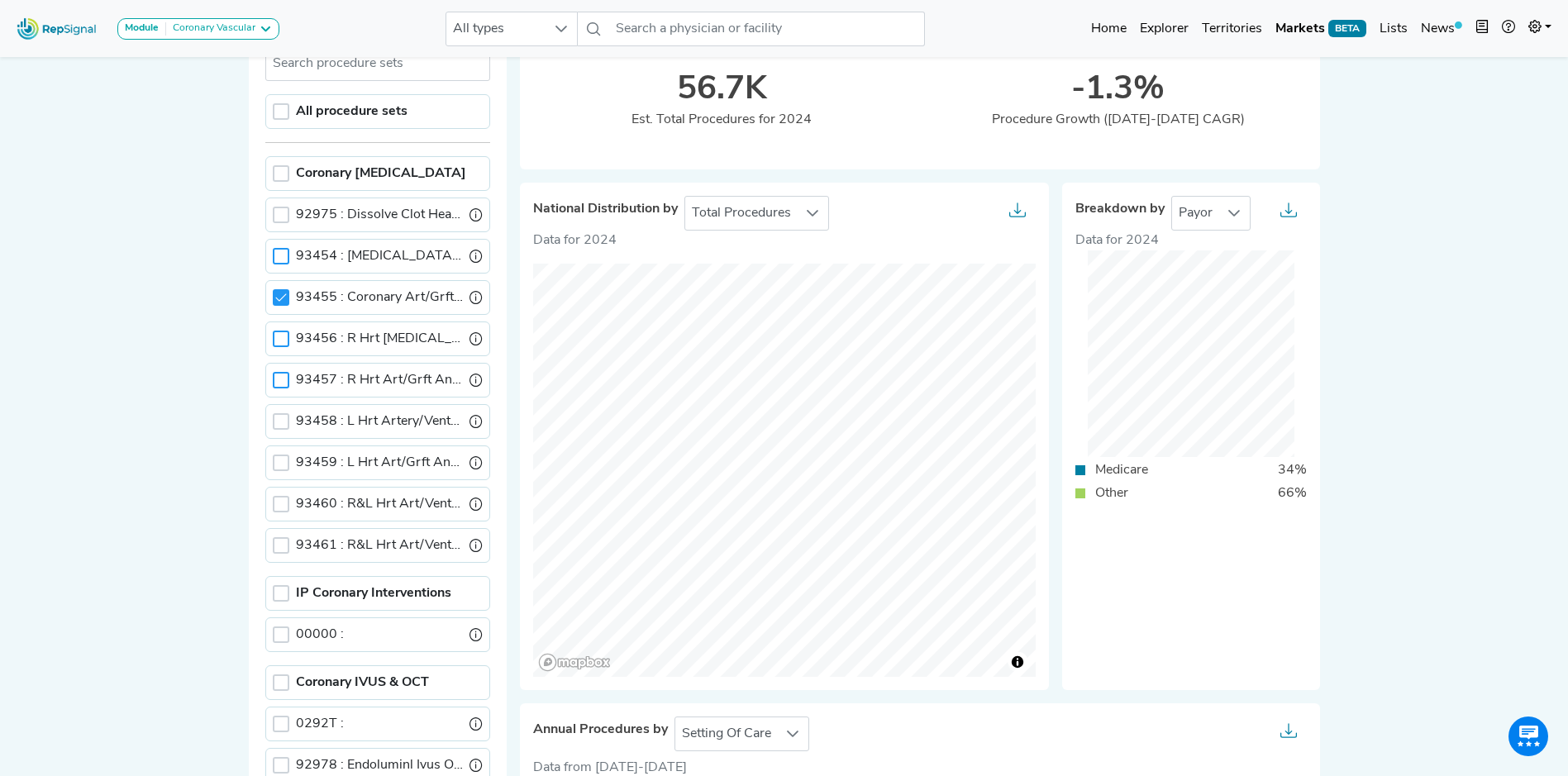
click at [273, 253] on div at bounding box center [281, 256] width 16 height 16
click at [275, 298] on icon at bounding box center [281, 297] width 11 height 7
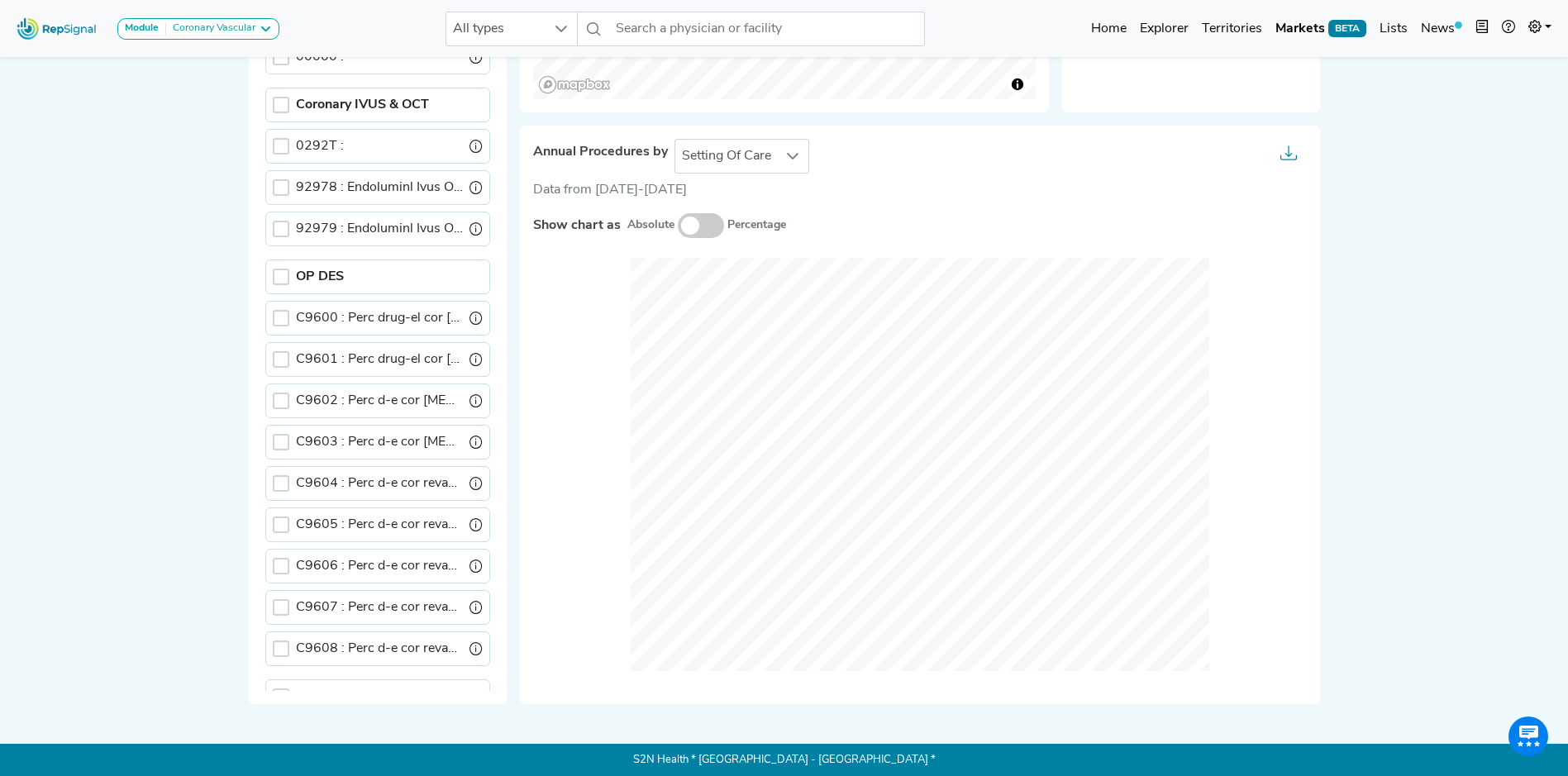
scroll to position [707, 13]
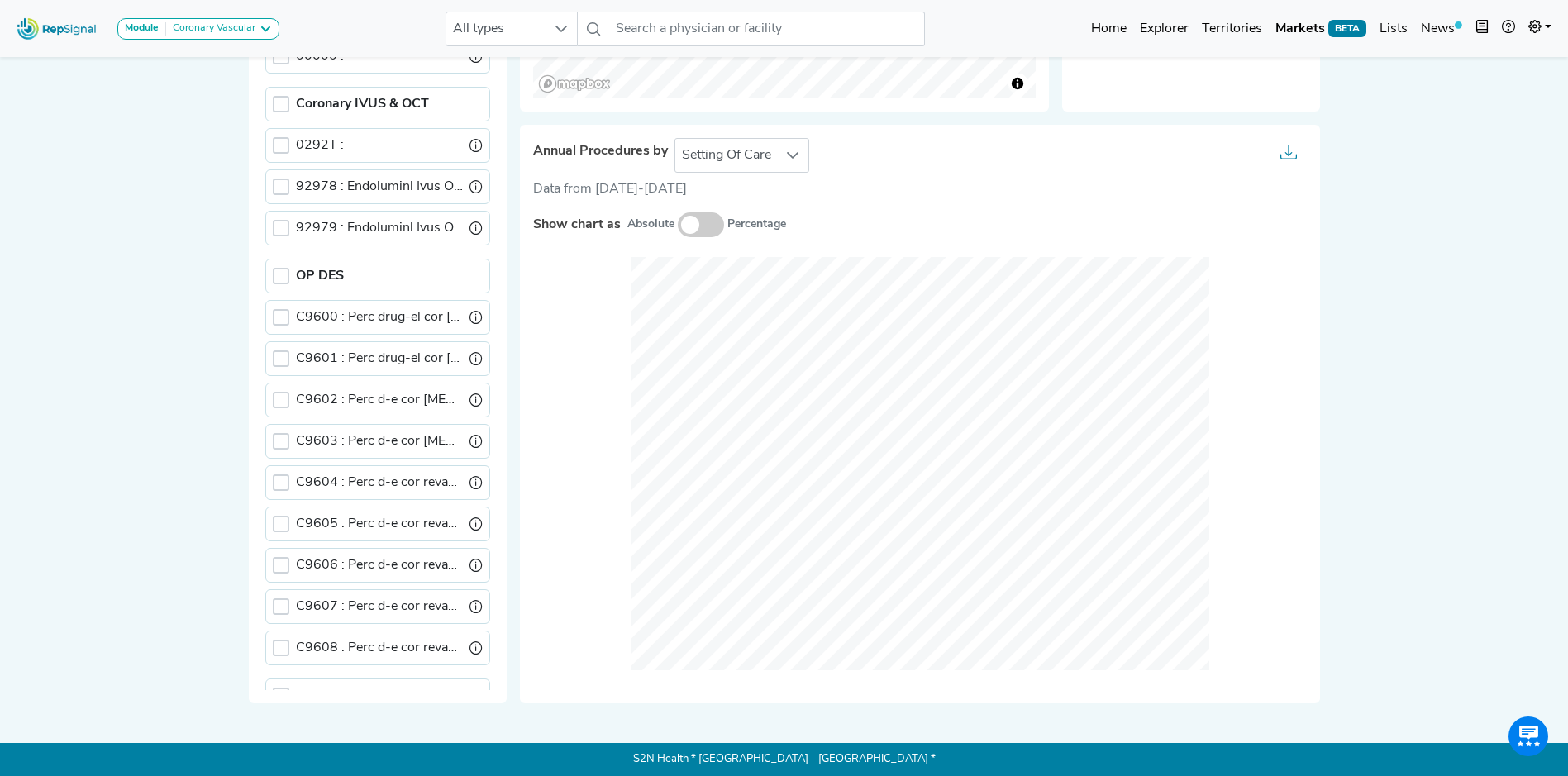
click at [1280, 154] on icon "button" at bounding box center [1288, 152] width 16 height 16
click at [1313, 224] on span "CSV" at bounding box center [1316, 231] width 26 height 14
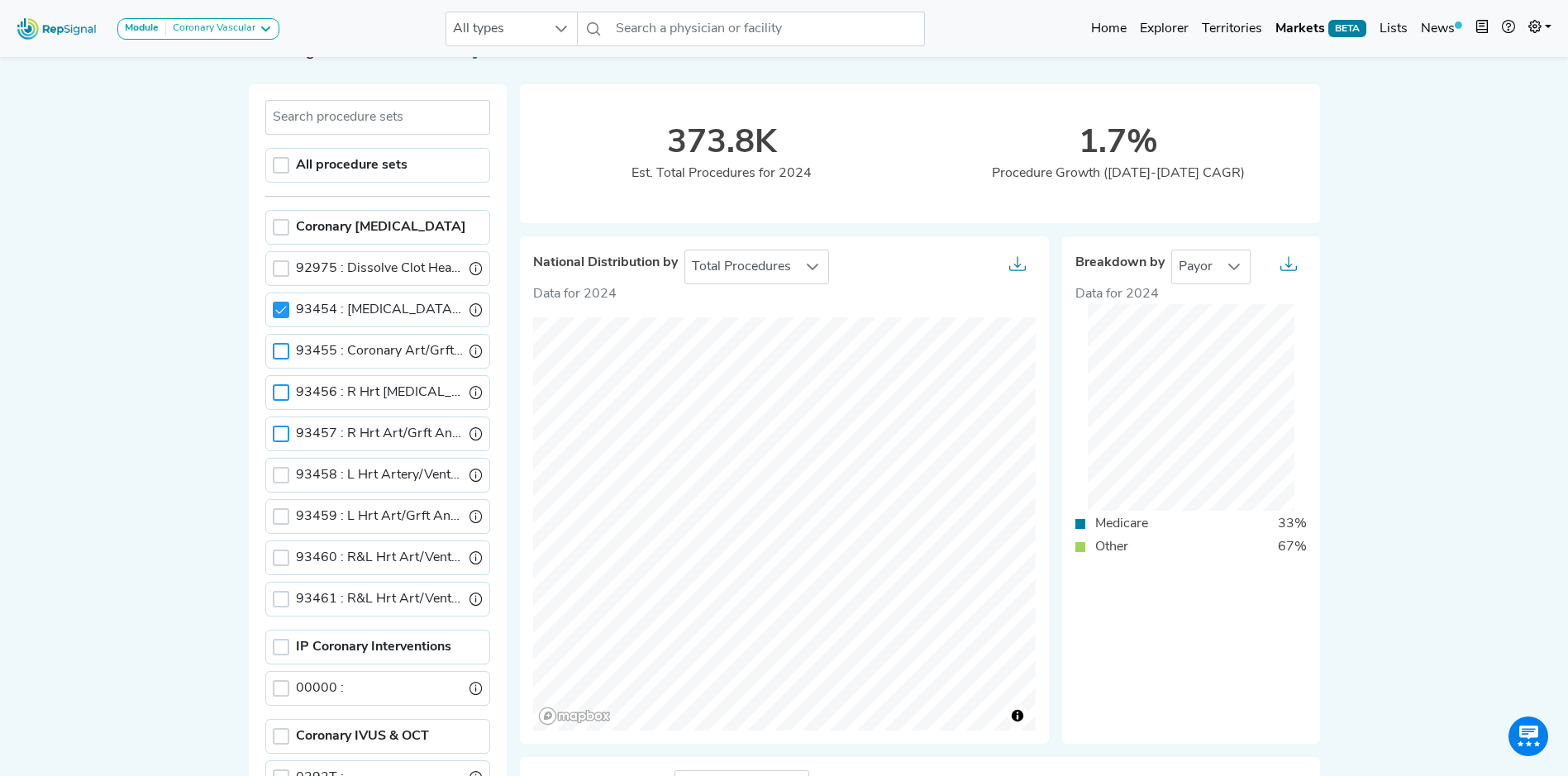
scroll to position [46, 13]
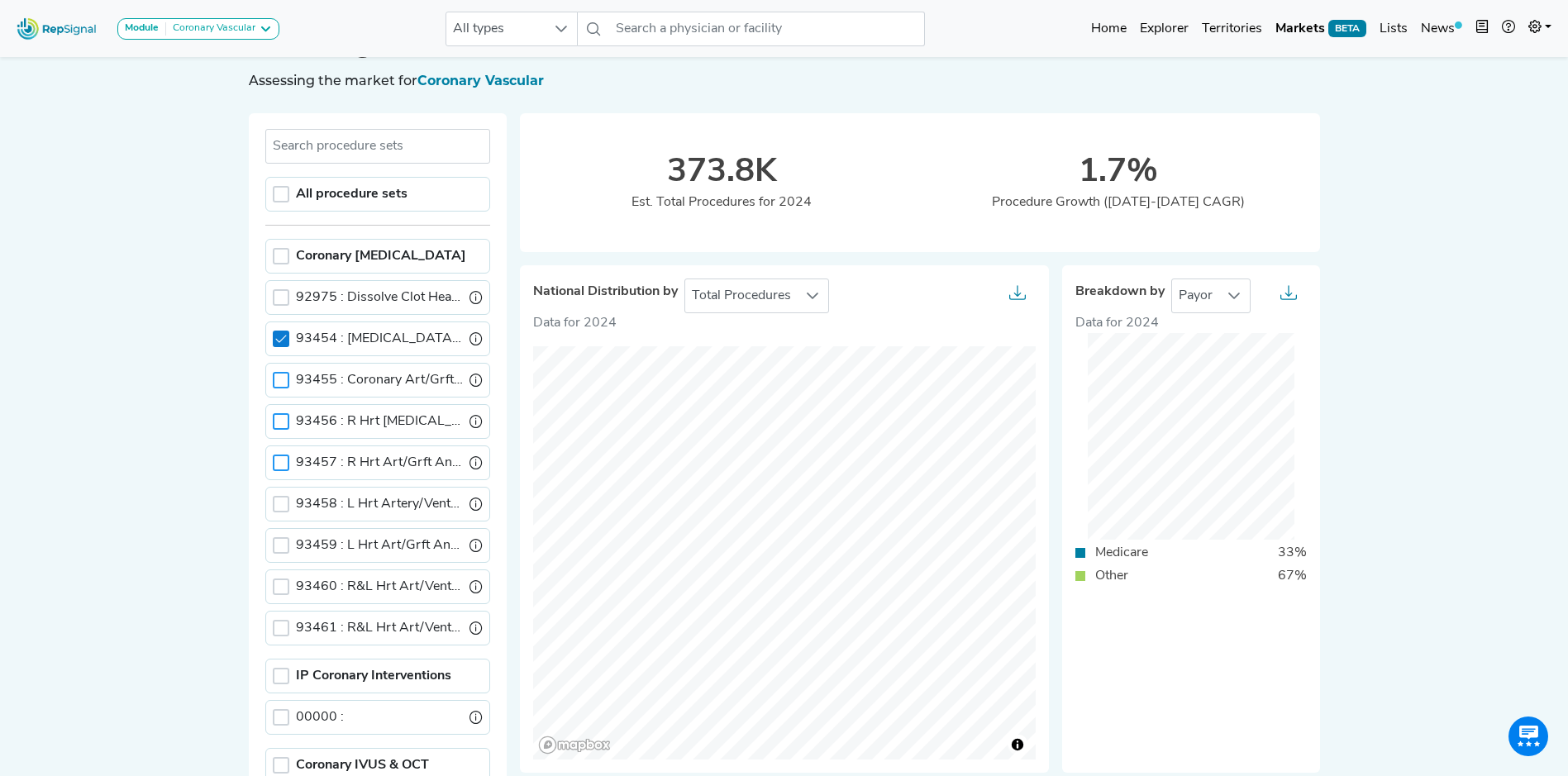
click at [275, 341] on icon at bounding box center [281, 338] width 11 height 7
click at [273, 415] on div at bounding box center [281, 422] width 16 height 16
click at [275, 416] on icon at bounding box center [281, 421] width 12 height 12
click at [273, 416] on div at bounding box center [281, 422] width 16 height 16
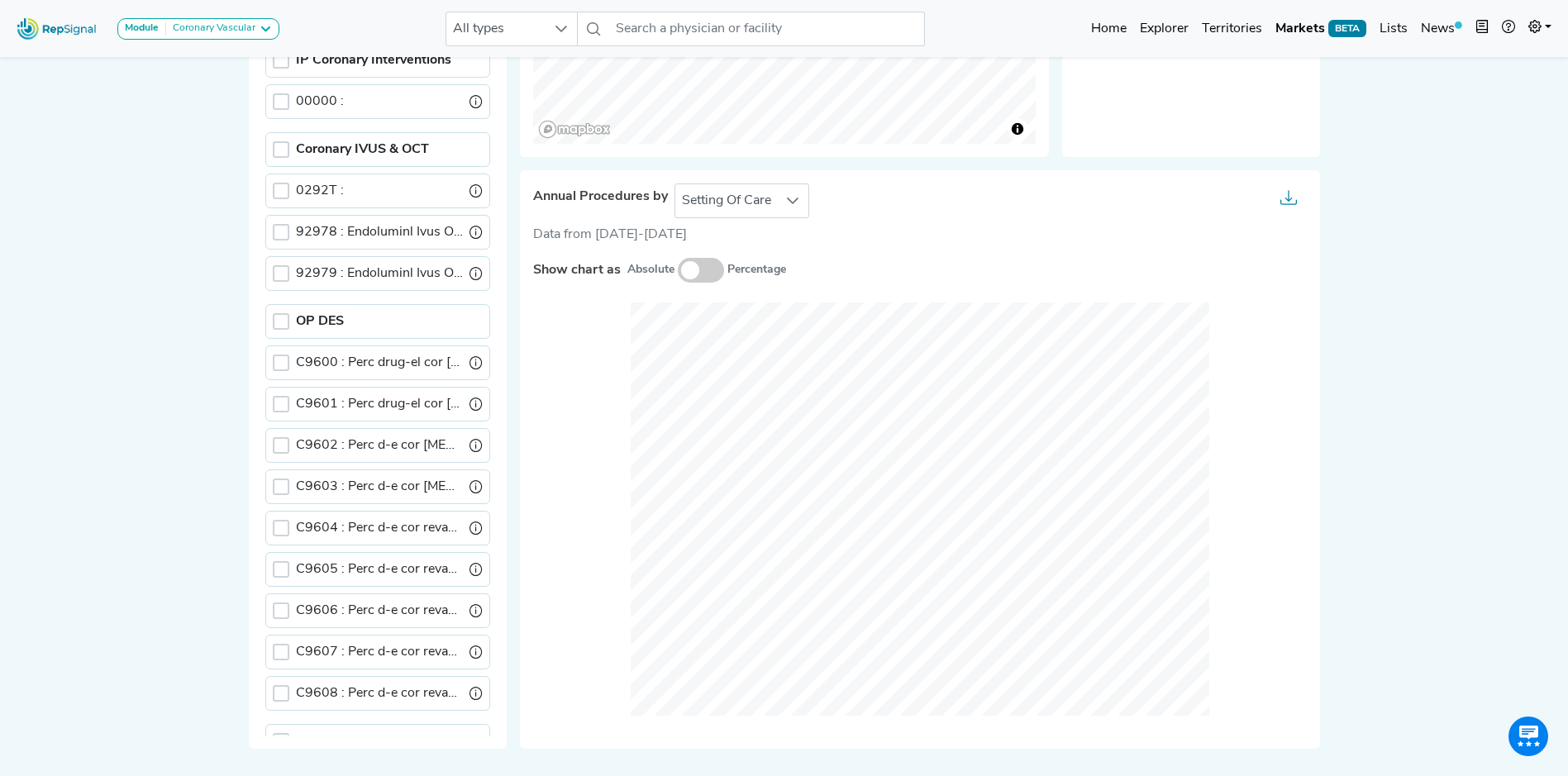
scroll to position [707, 13]
